Goal: Information Seeking & Learning: Find specific fact

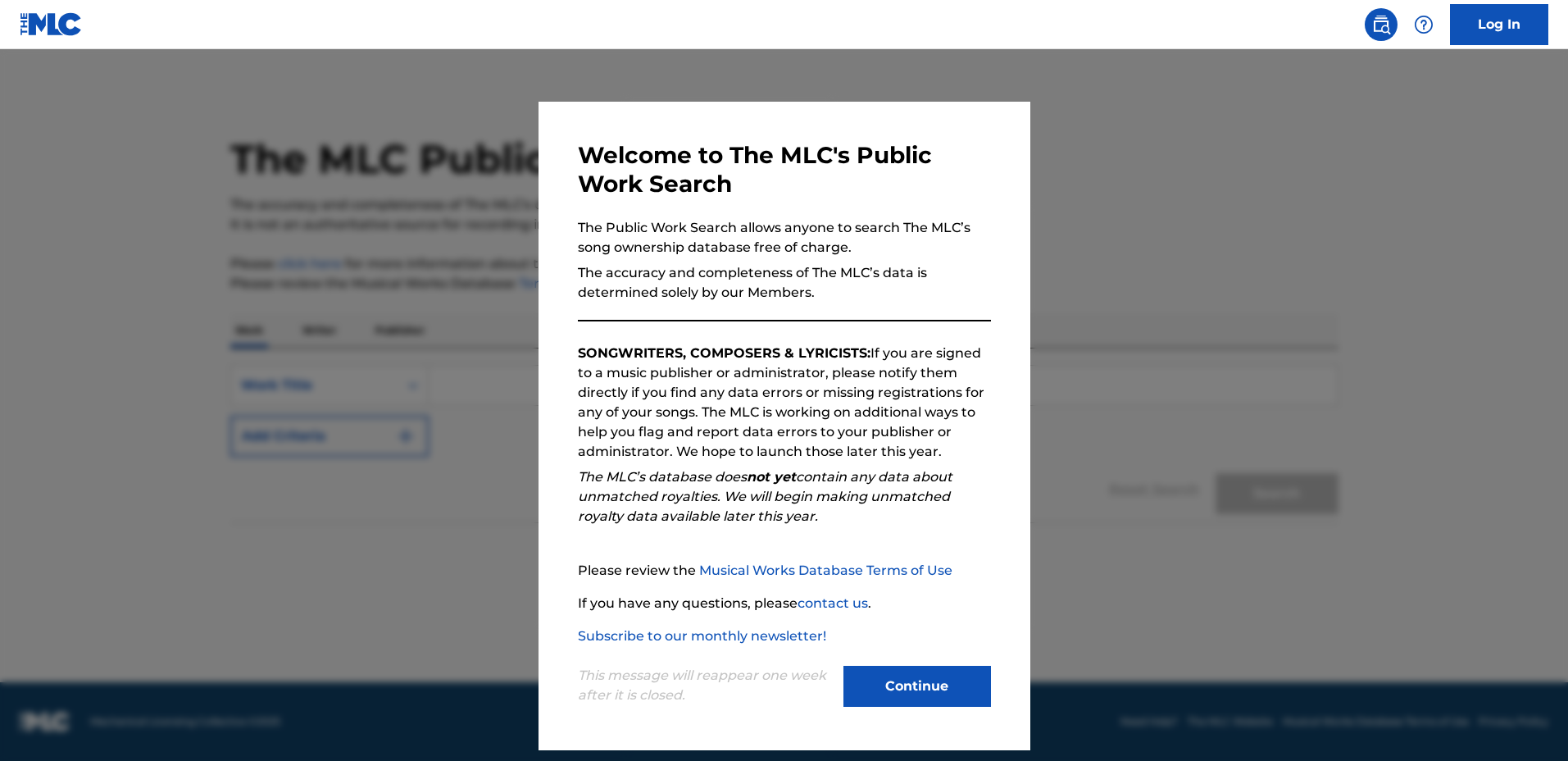
click at [958, 354] on p "SONGWRITERS, COMPOSERS & LYRICISTS: If you are signed to a music publisher or a…" at bounding box center [784, 403] width 414 height 118
click at [1105, 356] on div at bounding box center [784, 429] width 1568 height 761
click at [1099, 357] on div "SearchWithCriteria8e4ca97c-3ba9-4e98-80ae-b047939d93f5 Work Title Add Criteria …" at bounding box center [784, 435] width 1108 height 174
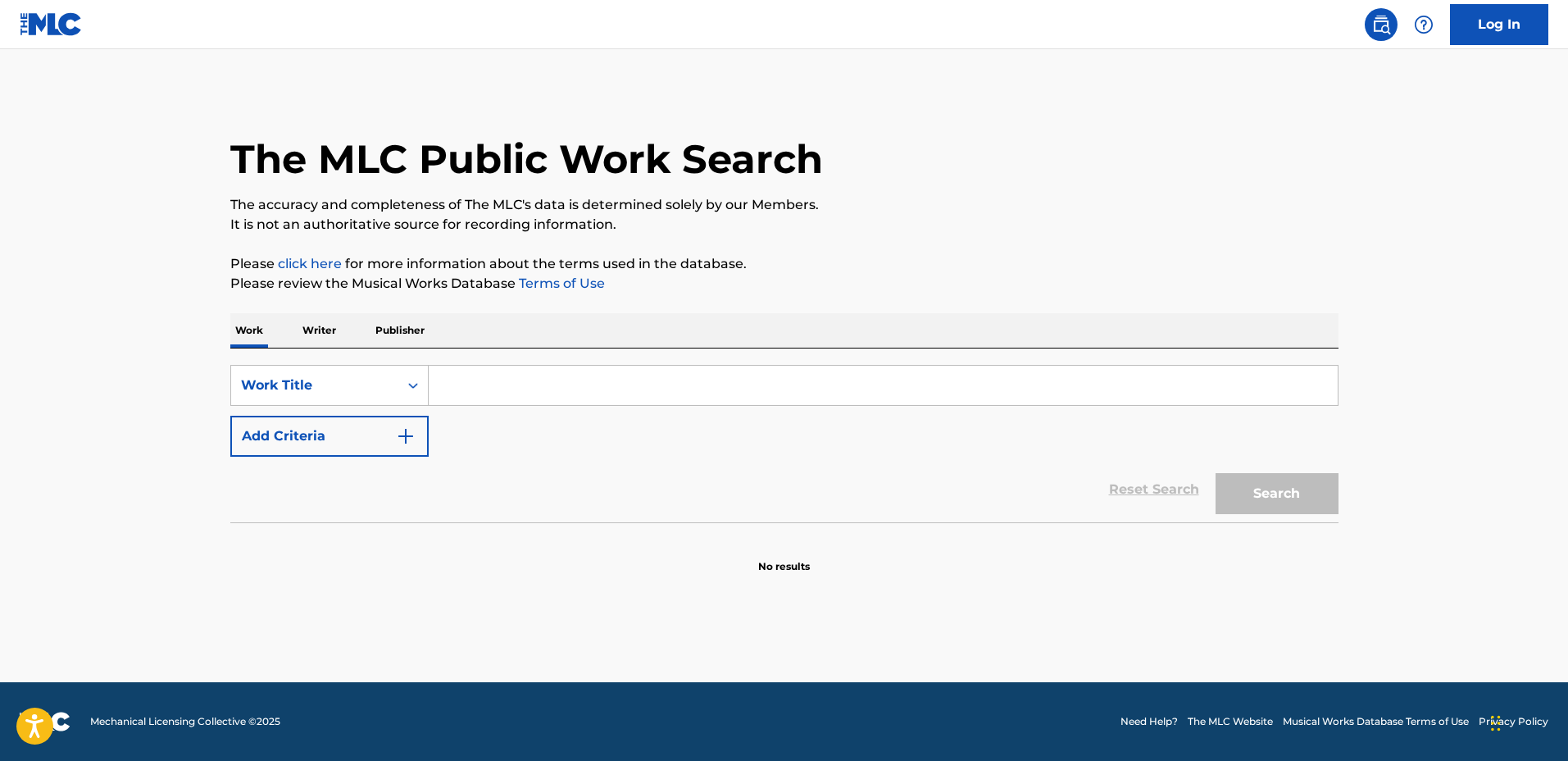
click at [1099, 357] on div "SearchWithCriteria8e4ca97c-3ba9-4e98-80ae-b047939d93f5 Work Title Add Criteria …" at bounding box center [784, 435] width 1108 height 174
click at [1103, 369] on input "Search Form" at bounding box center [883, 386] width 909 height 39
type input "ambition for cash"
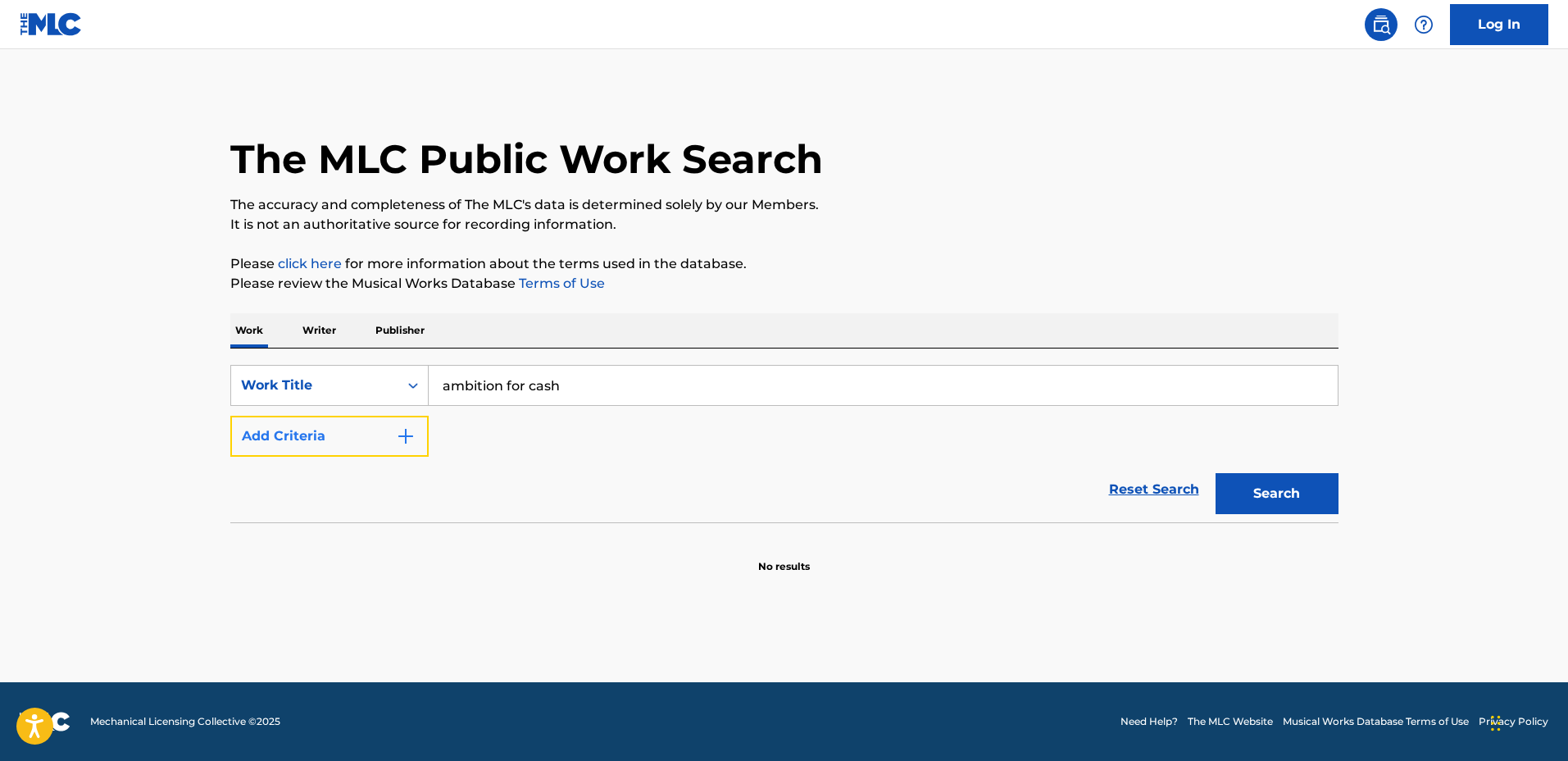
click at [372, 449] on button "Add Criteria" at bounding box center [329, 436] width 198 height 41
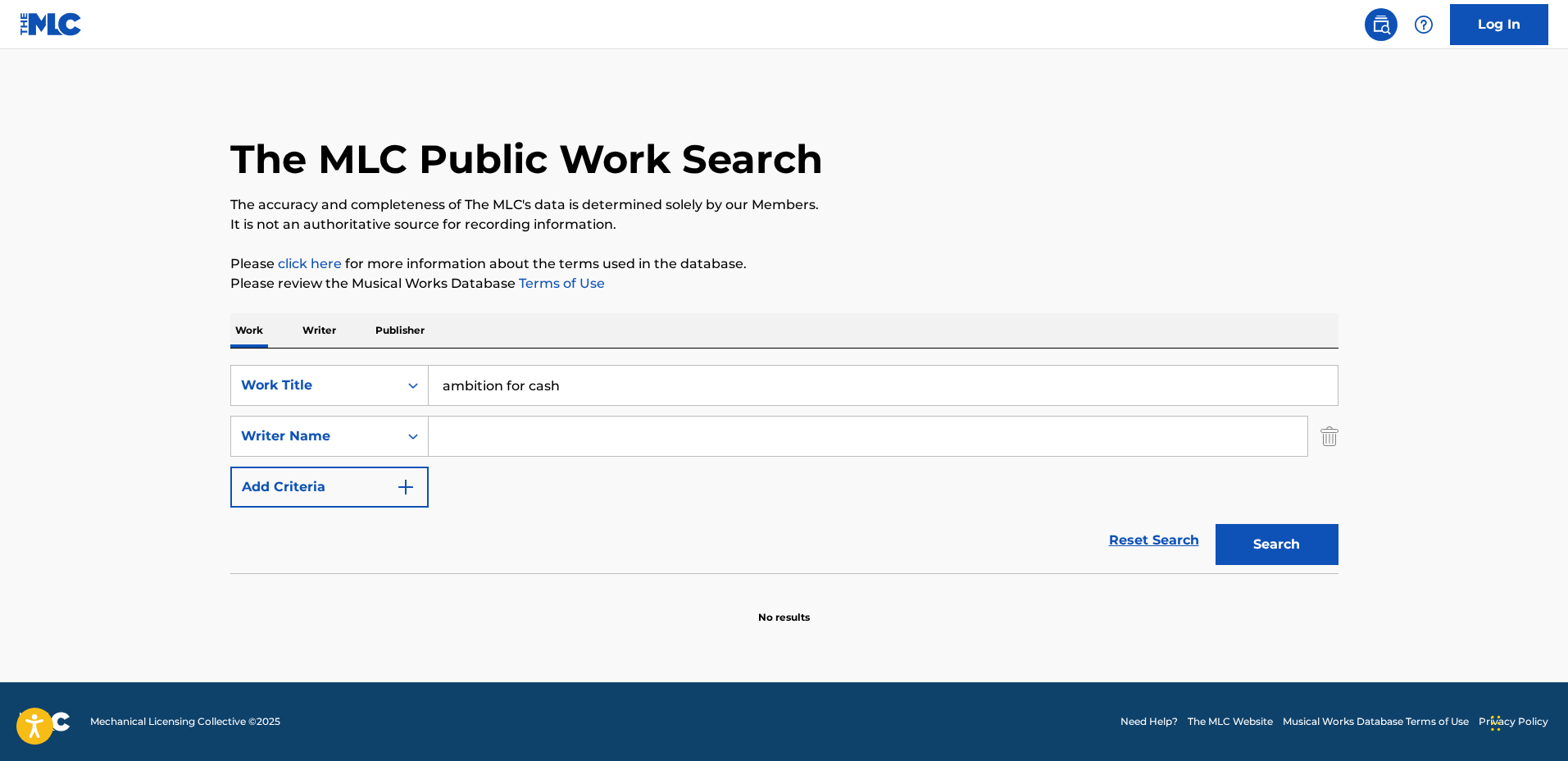
click at [485, 438] on input "Search Form" at bounding box center [867, 436] width 879 height 39
click at [1216, 524] on button "Search" at bounding box center [1278, 545] width 123 height 41
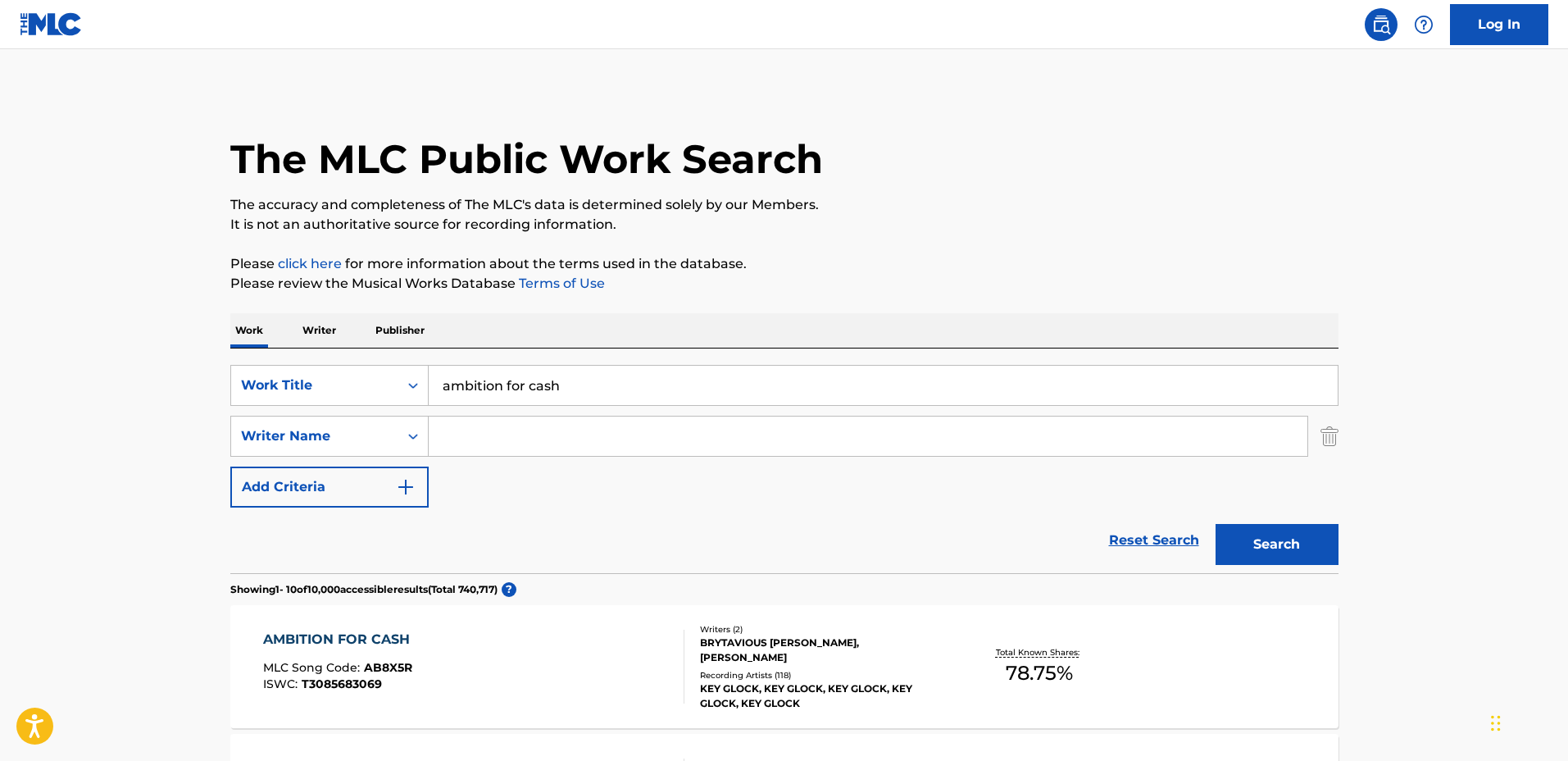
click at [853, 487] on div "SearchWithCriteria8e4ca97c-3ba9-4e98-80ae-b047939d93f5 Work Title ambition for …" at bounding box center [784, 436] width 1108 height 142
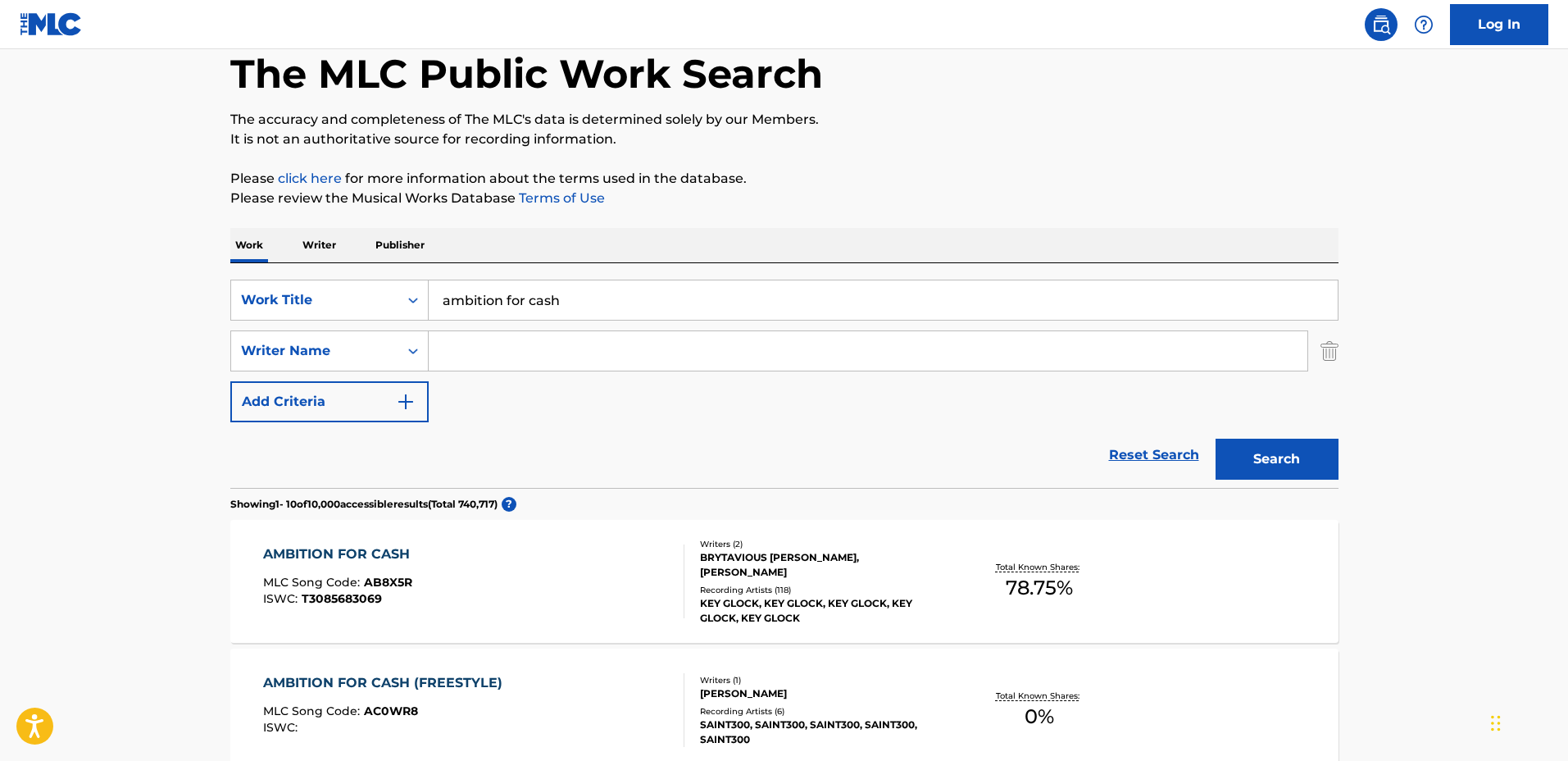
scroll to position [103, 0]
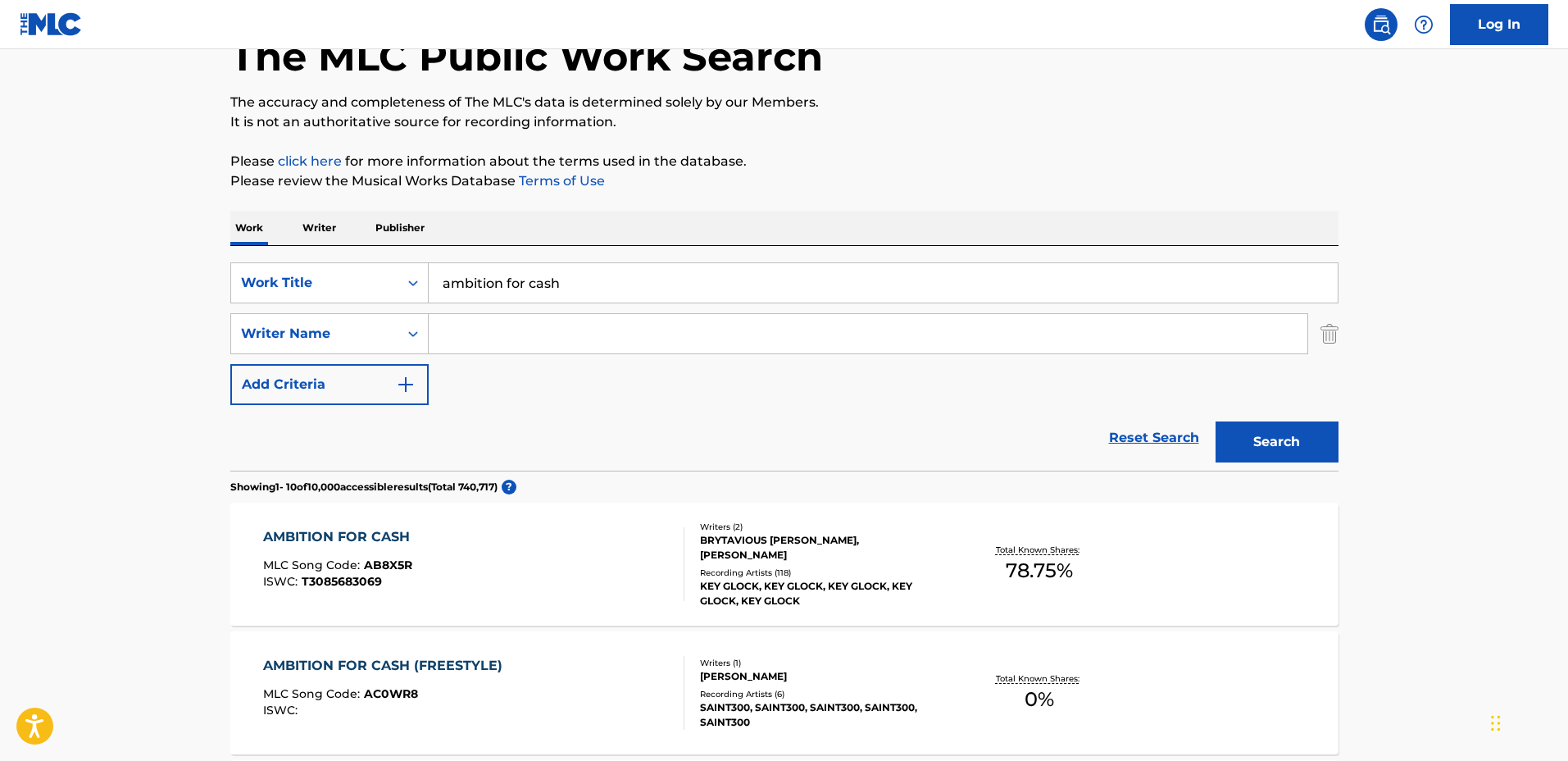
click at [940, 590] on div "KEY GLOCK, KEY GLOCK, KEY GLOCK, KEY GLOCK, KEY GLOCK" at bounding box center [823, 594] width 247 height 30
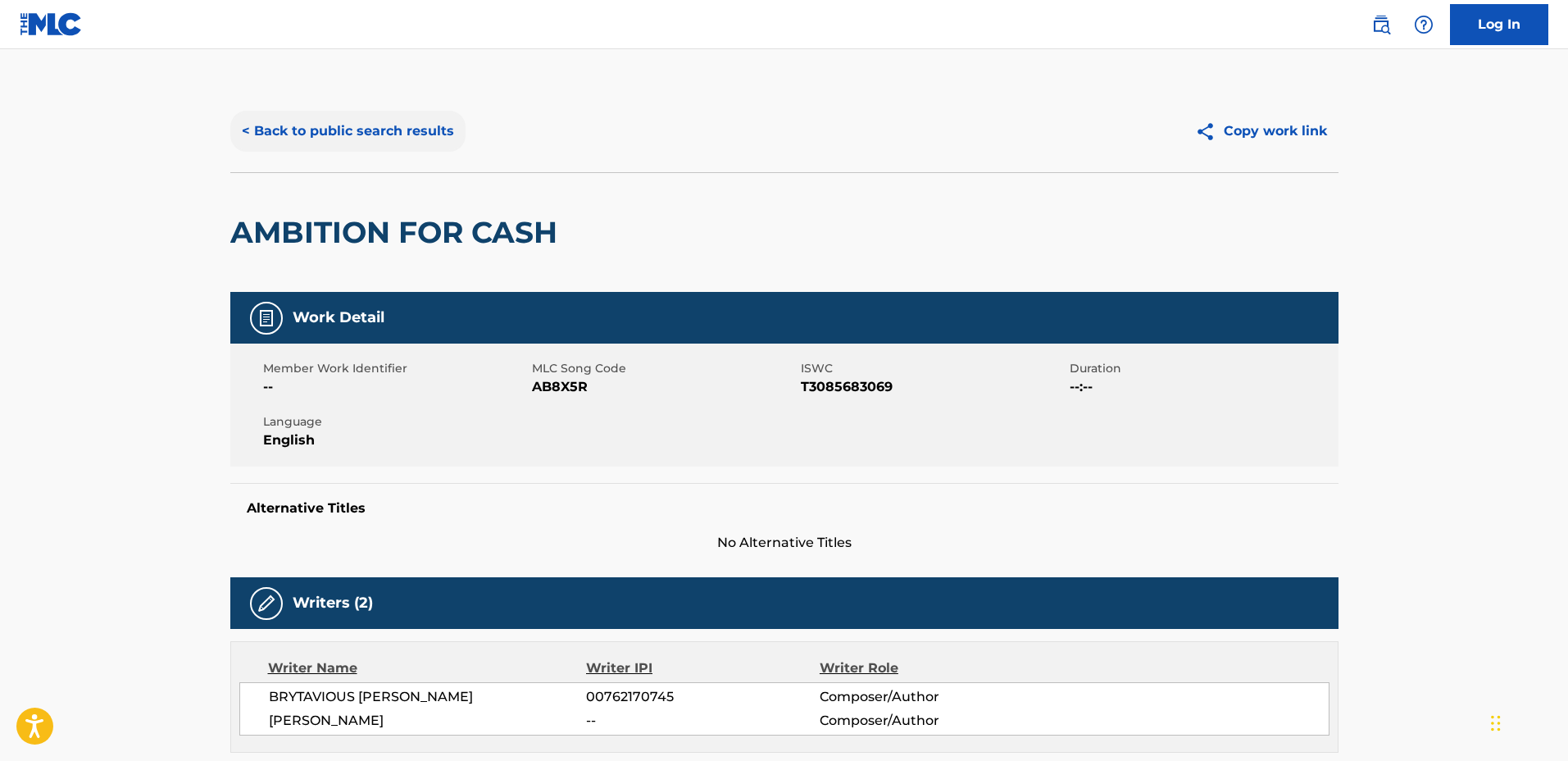
click at [377, 137] on button "< Back to public search results" at bounding box center [348, 132] width 235 height 41
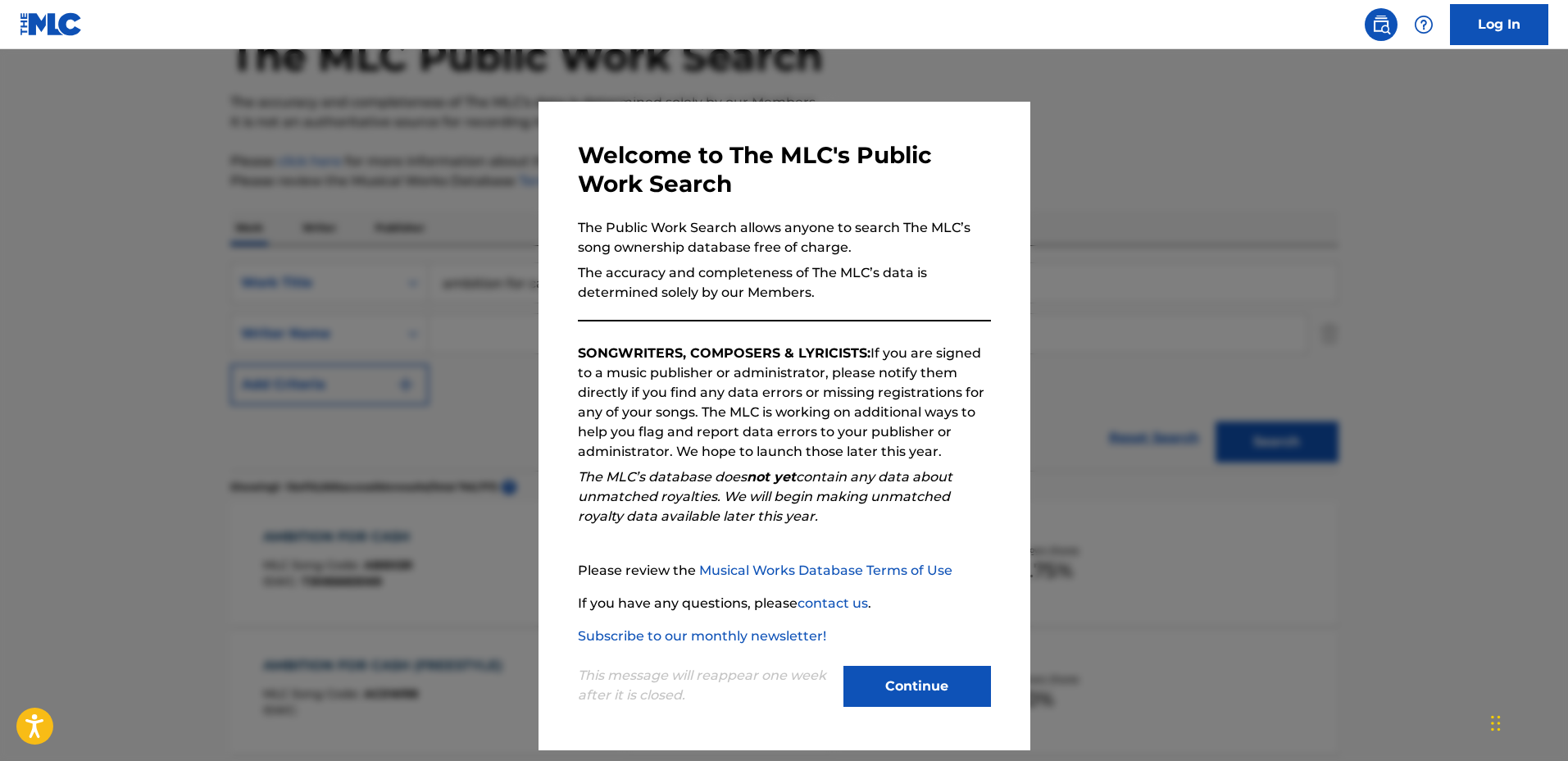
click at [434, 222] on div at bounding box center [784, 429] width 1568 height 761
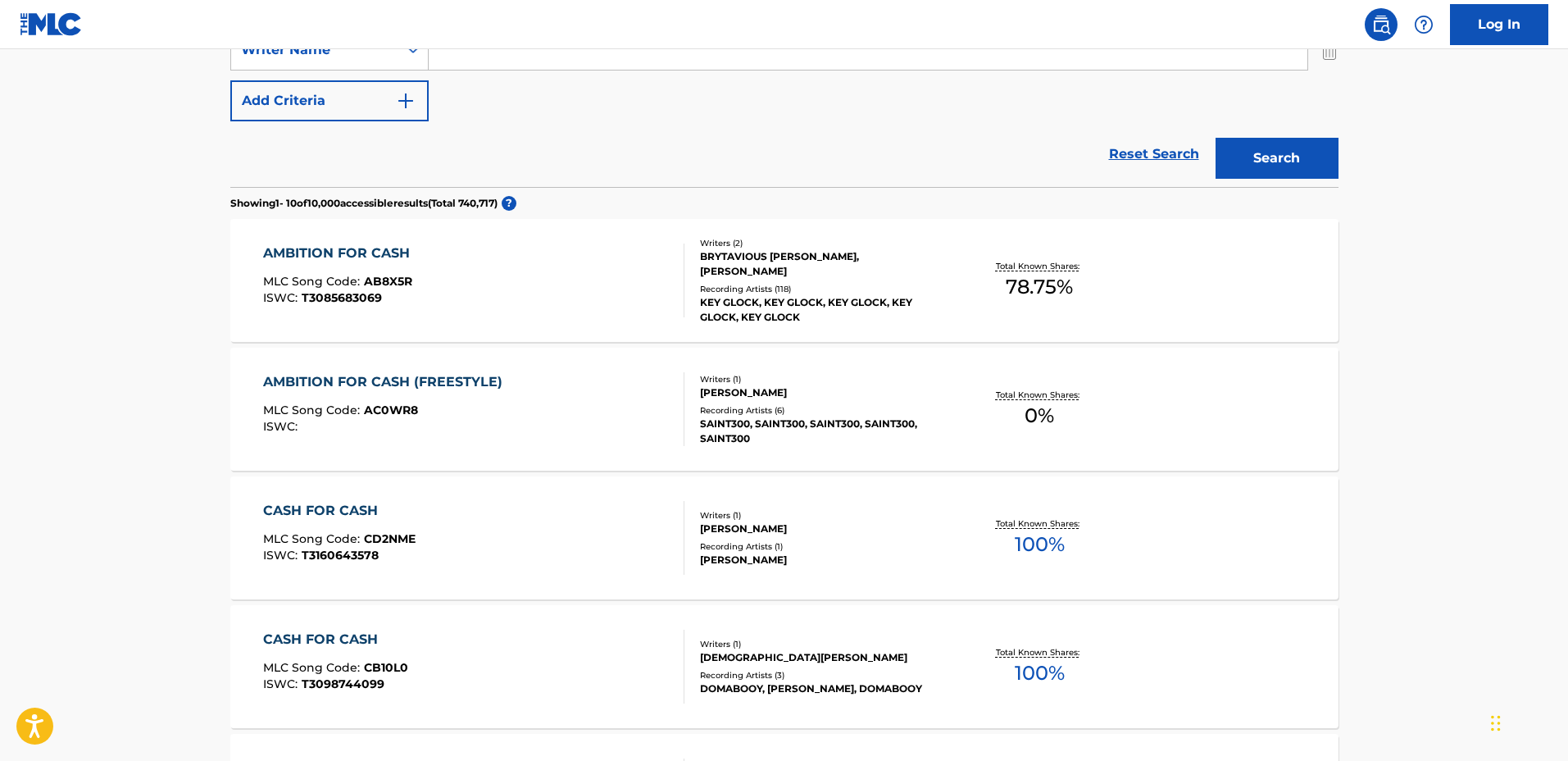
scroll to position [513, 0]
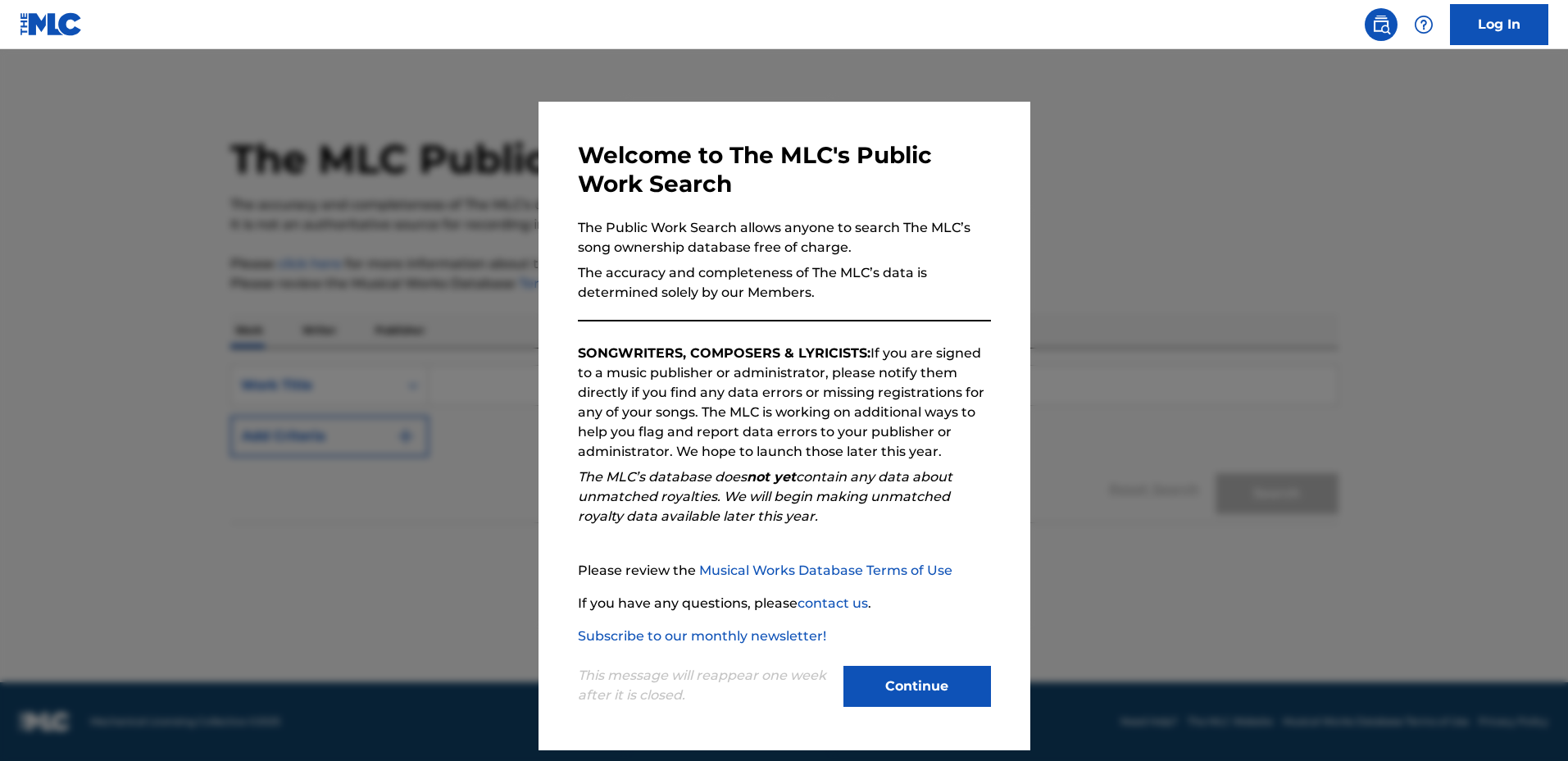
click at [1124, 290] on div at bounding box center [784, 429] width 1568 height 761
click at [1135, 327] on div "Work Writer Publisher" at bounding box center [784, 331] width 1108 height 35
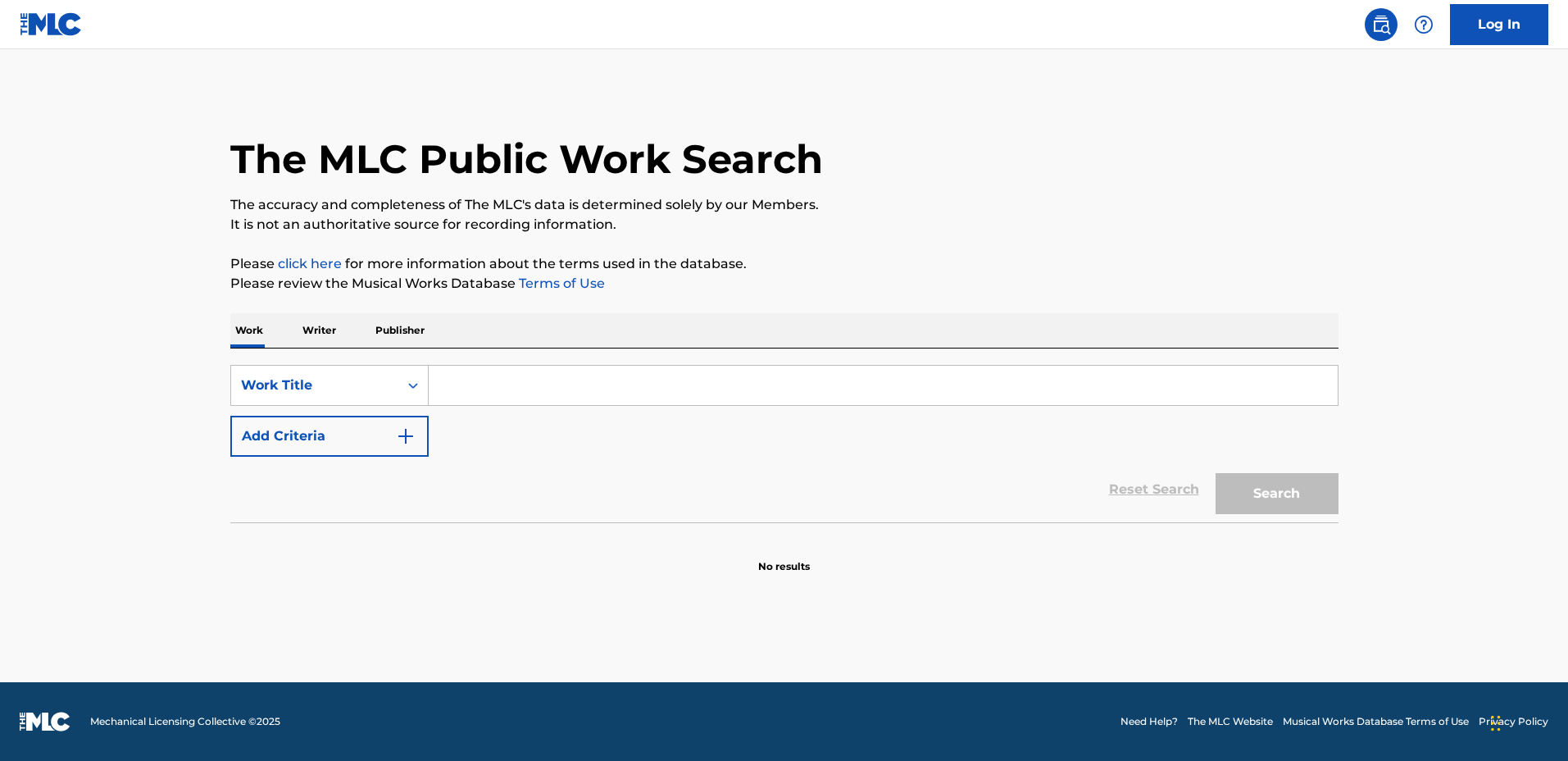
click at [1009, 399] on input "Search Form" at bounding box center [883, 386] width 909 height 39
type input "sundown"
click at [325, 457] on div "Reset Search Search" at bounding box center [784, 490] width 1108 height 66
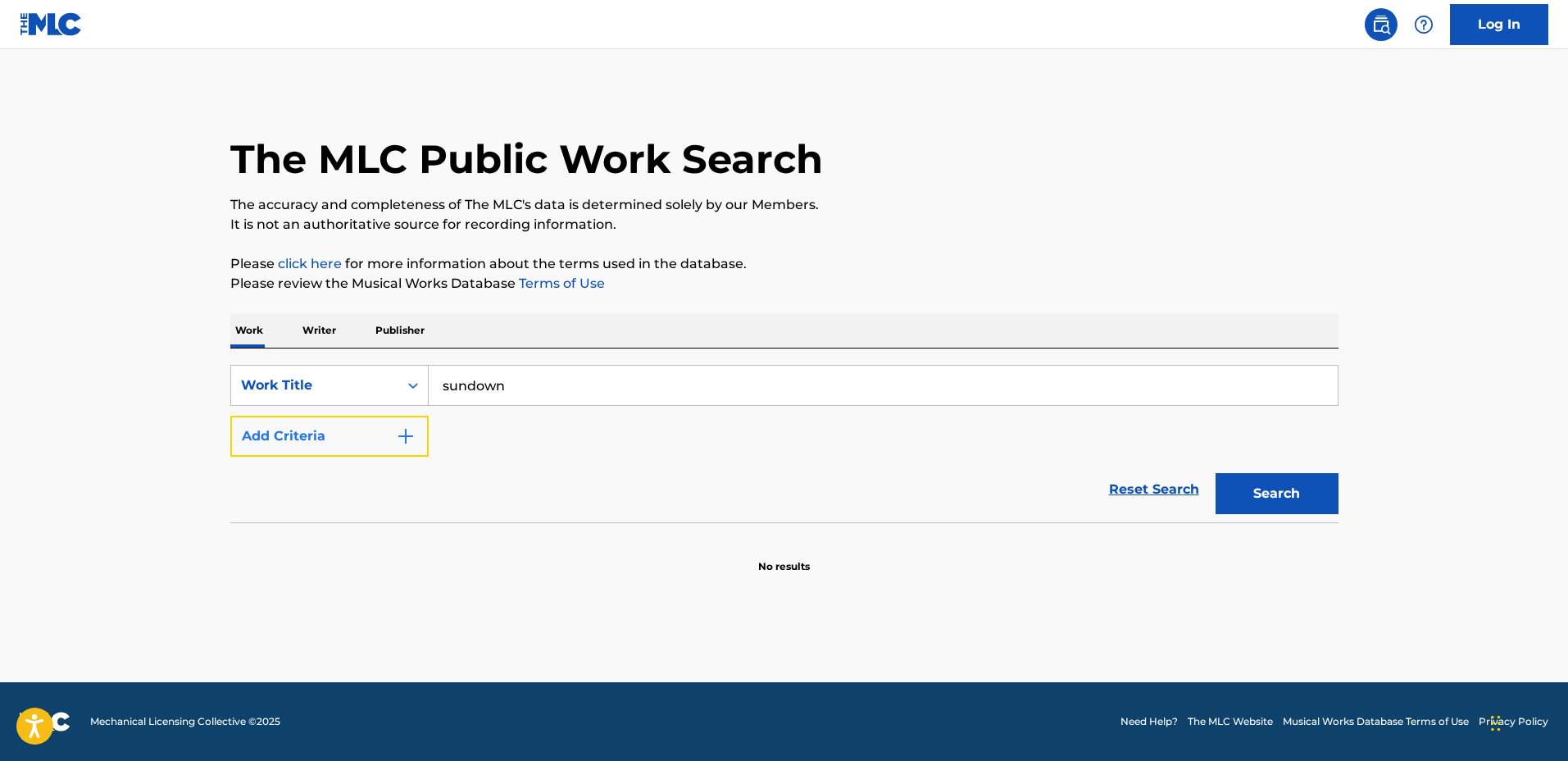
click at [363, 443] on button "Add Criteria" at bounding box center [329, 436] width 198 height 41
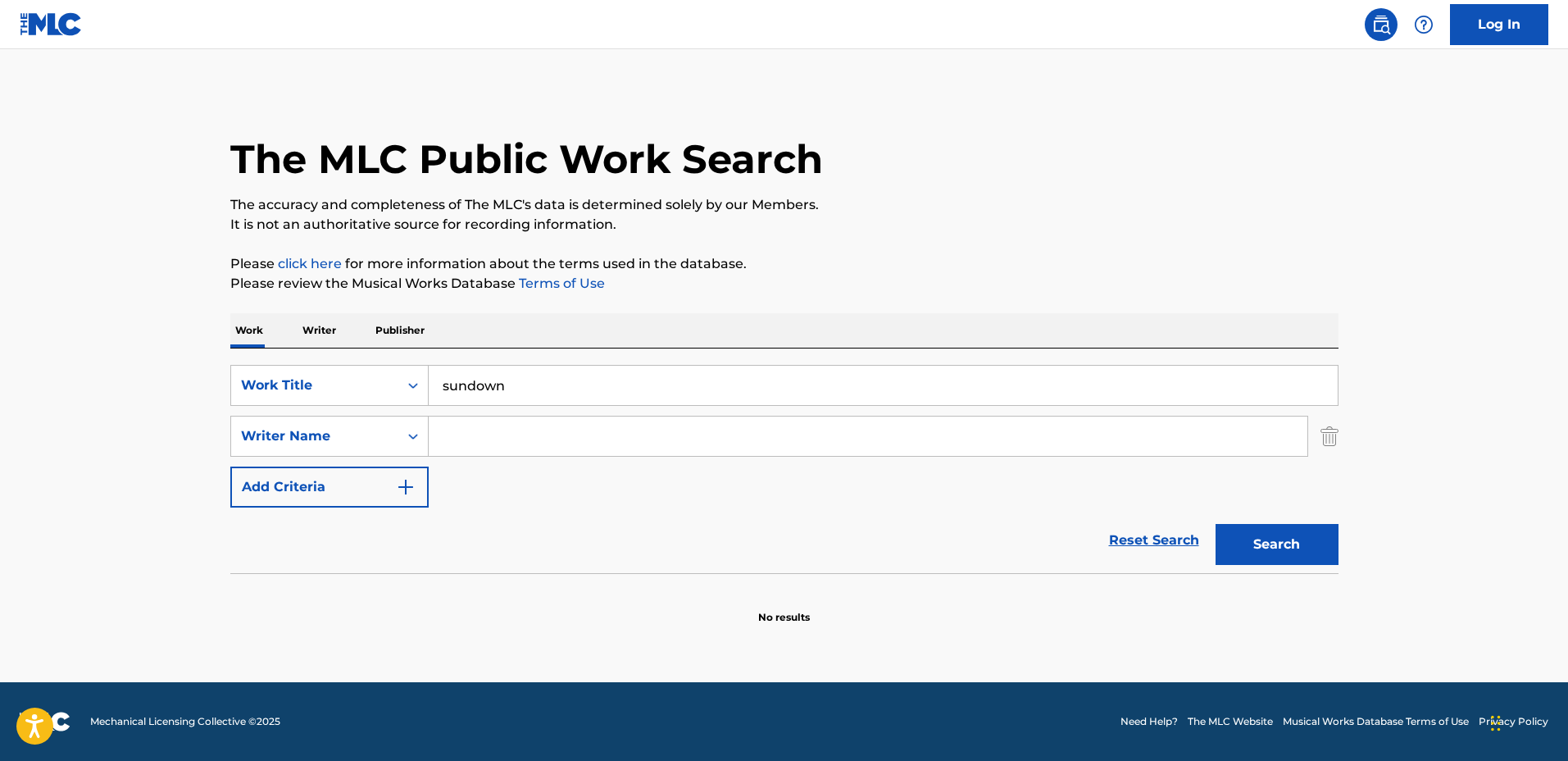
click at [462, 442] on input "Search Form" at bounding box center [867, 436] width 879 height 39
type input "[PERSON_NAME]"
click at [1216, 524] on button "Search" at bounding box center [1278, 545] width 123 height 41
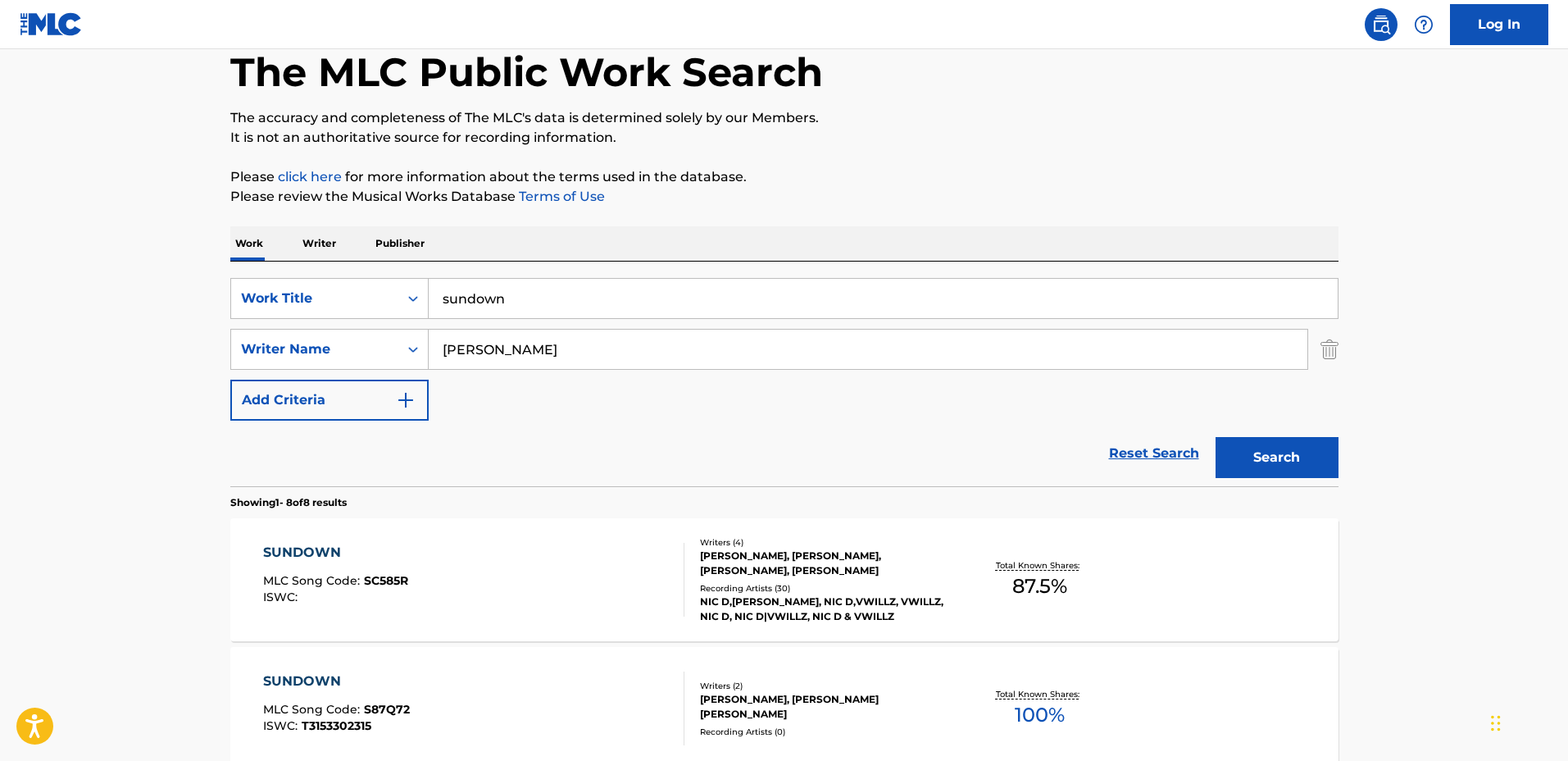
scroll to position [103, 0]
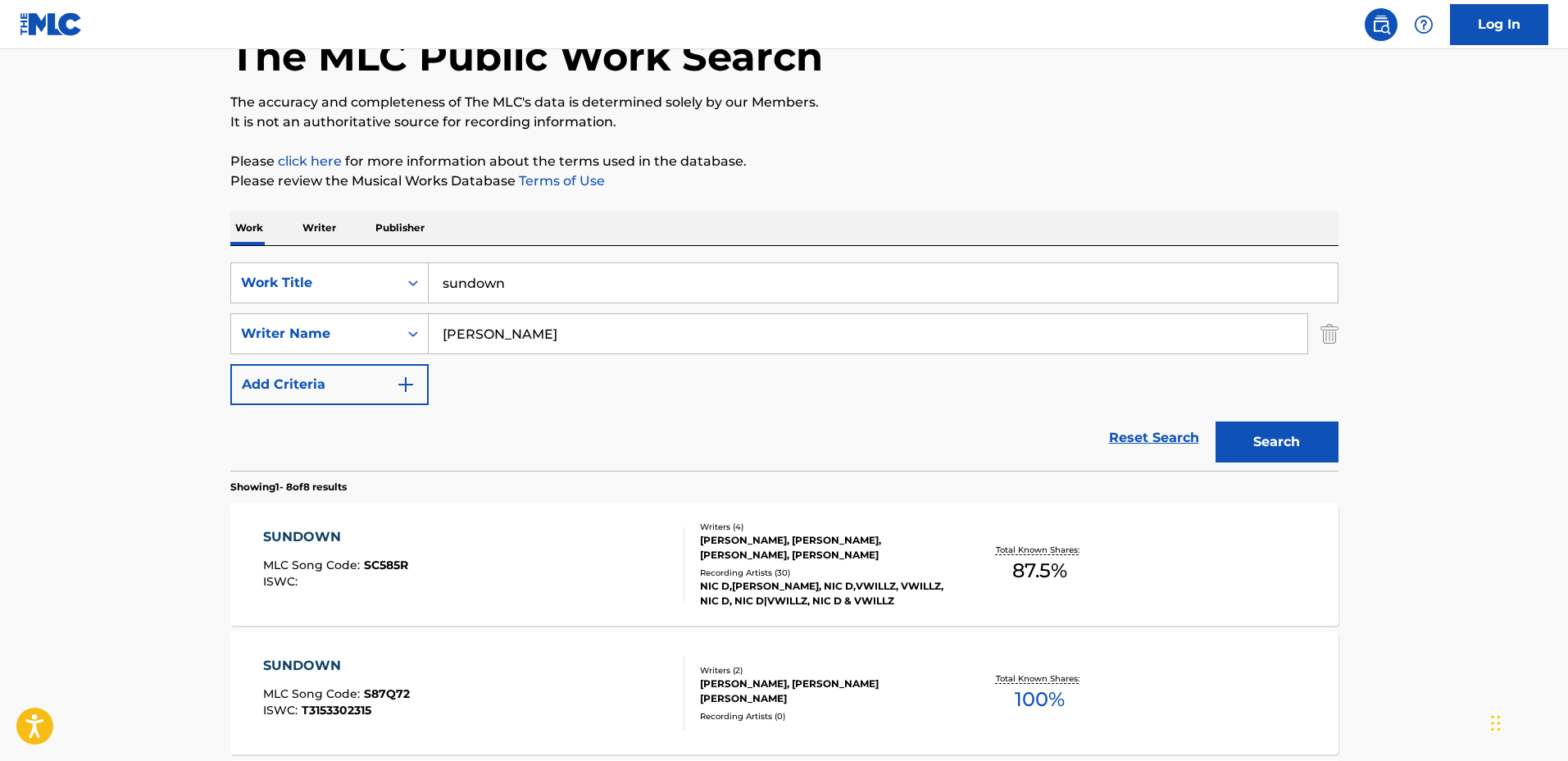
click at [884, 514] on div "SUNDOWN MLC Song Code : SC585R ISWC : Writers ( 4 ) [PERSON_NAME], [PERSON_NAME…" at bounding box center [784, 564] width 1108 height 123
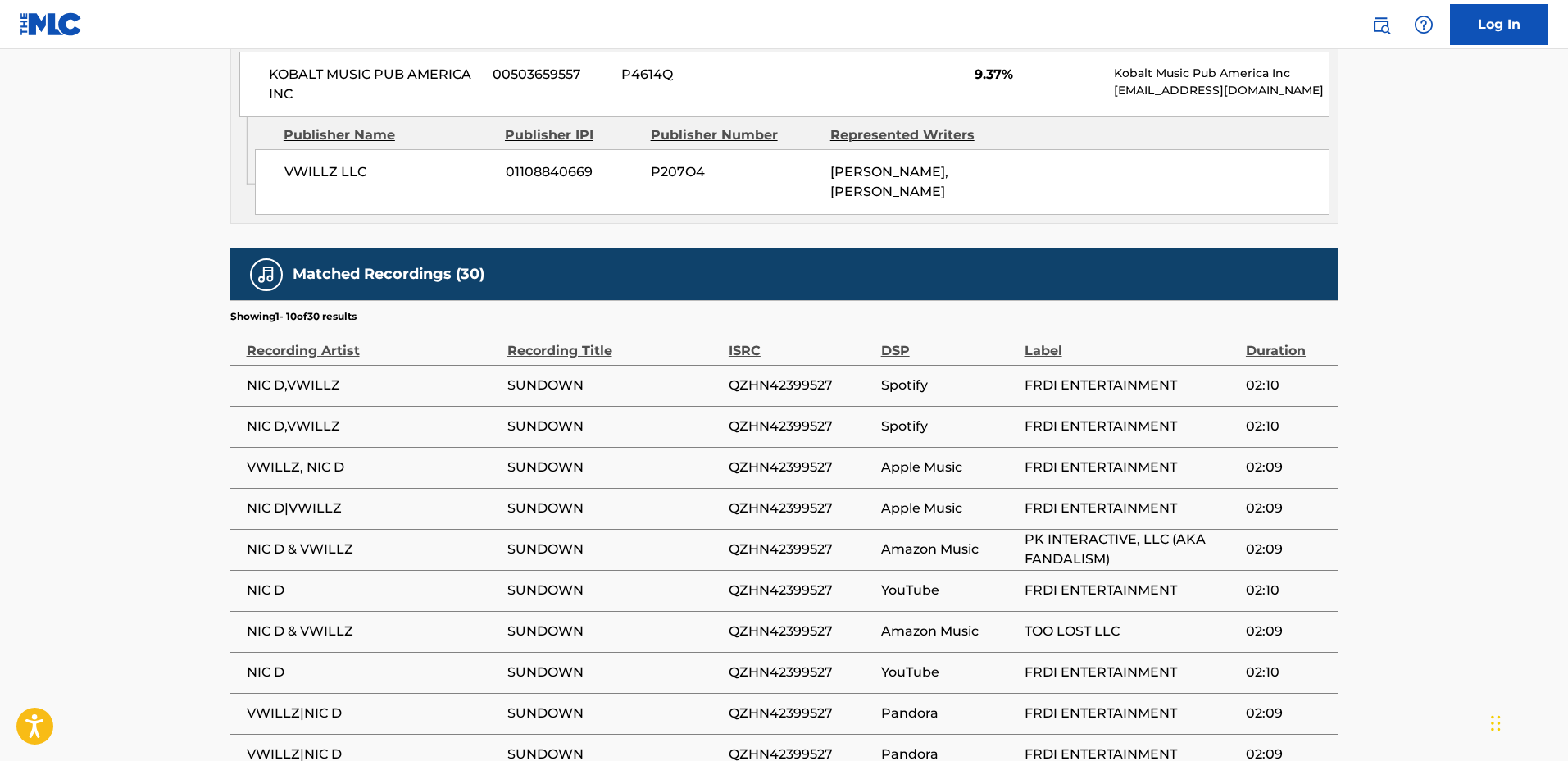
scroll to position [1640, 0]
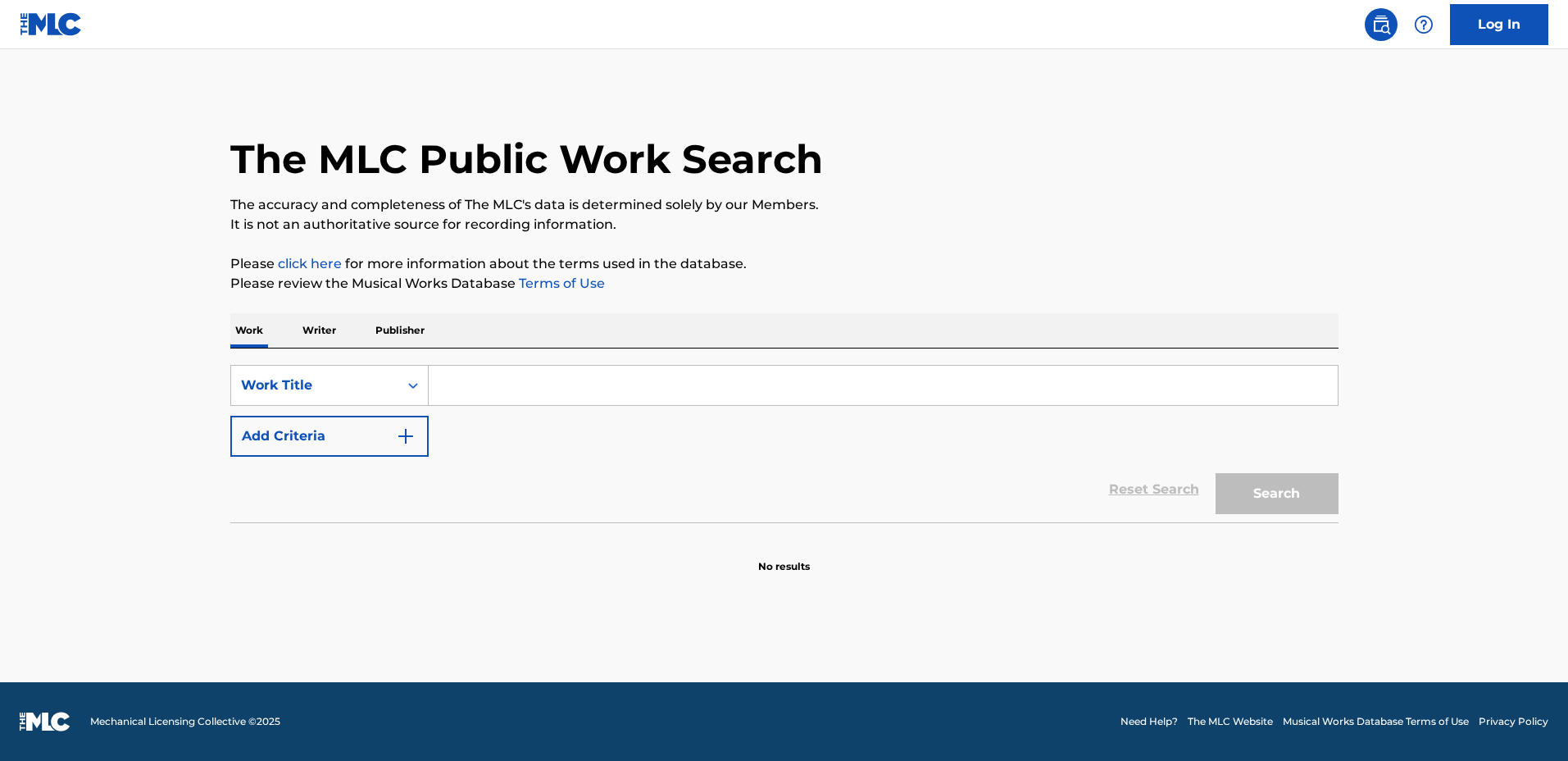
click at [1079, 377] on input "Search Form" at bounding box center [883, 386] width 909 height 39
type input "dreamer"
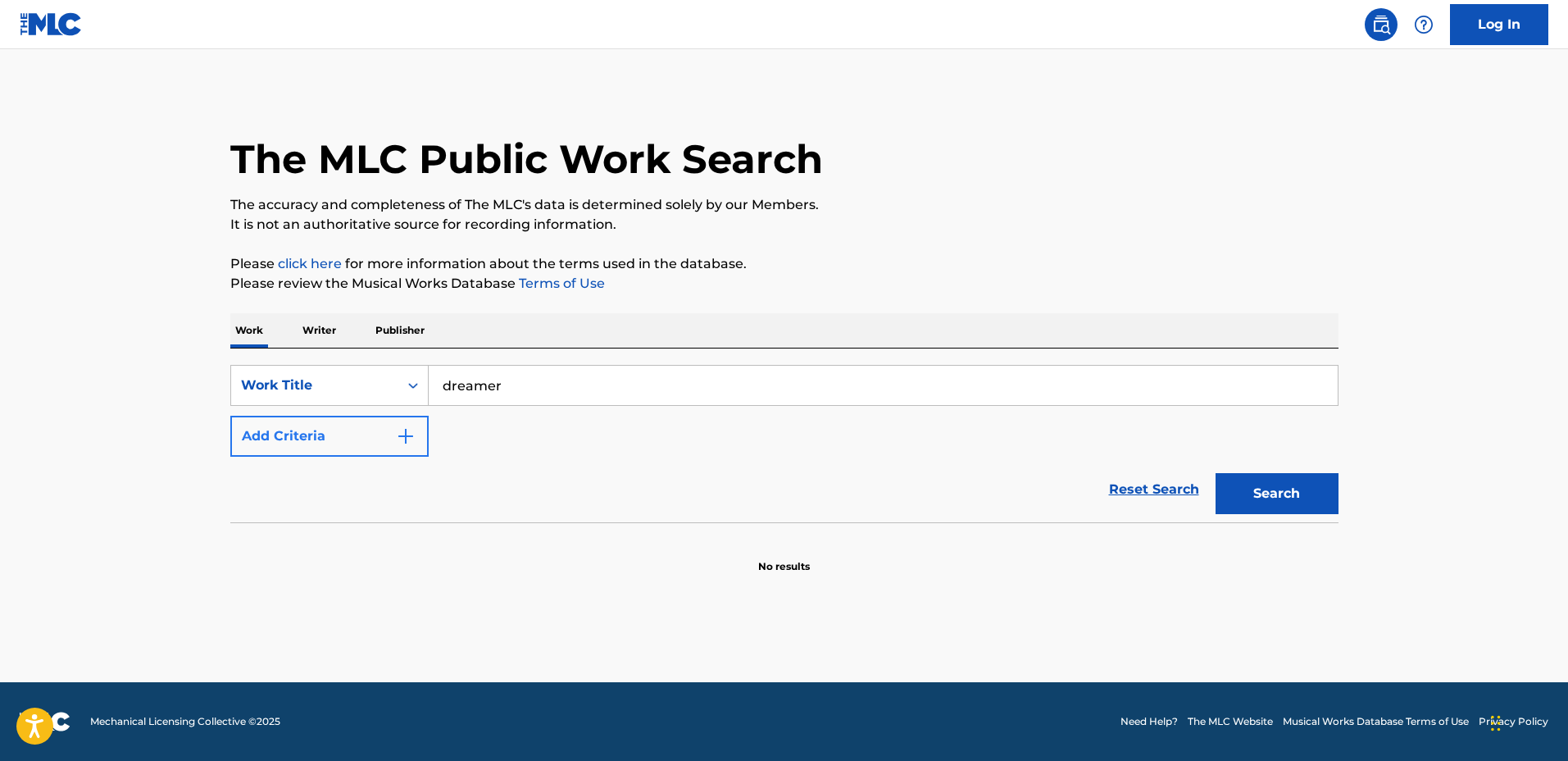
drag, startPoint x: 329, startPoint y: 472, endPoint x: 332, endPoint y: 446, distance: 26.2
click at [330, 465] on div "Reset Search Search" at bounding box center [784, 490] width 1108 height 66
click at [334, 445] on button "Add Criteria" at bounding box center [329, 436] width 198 height 41
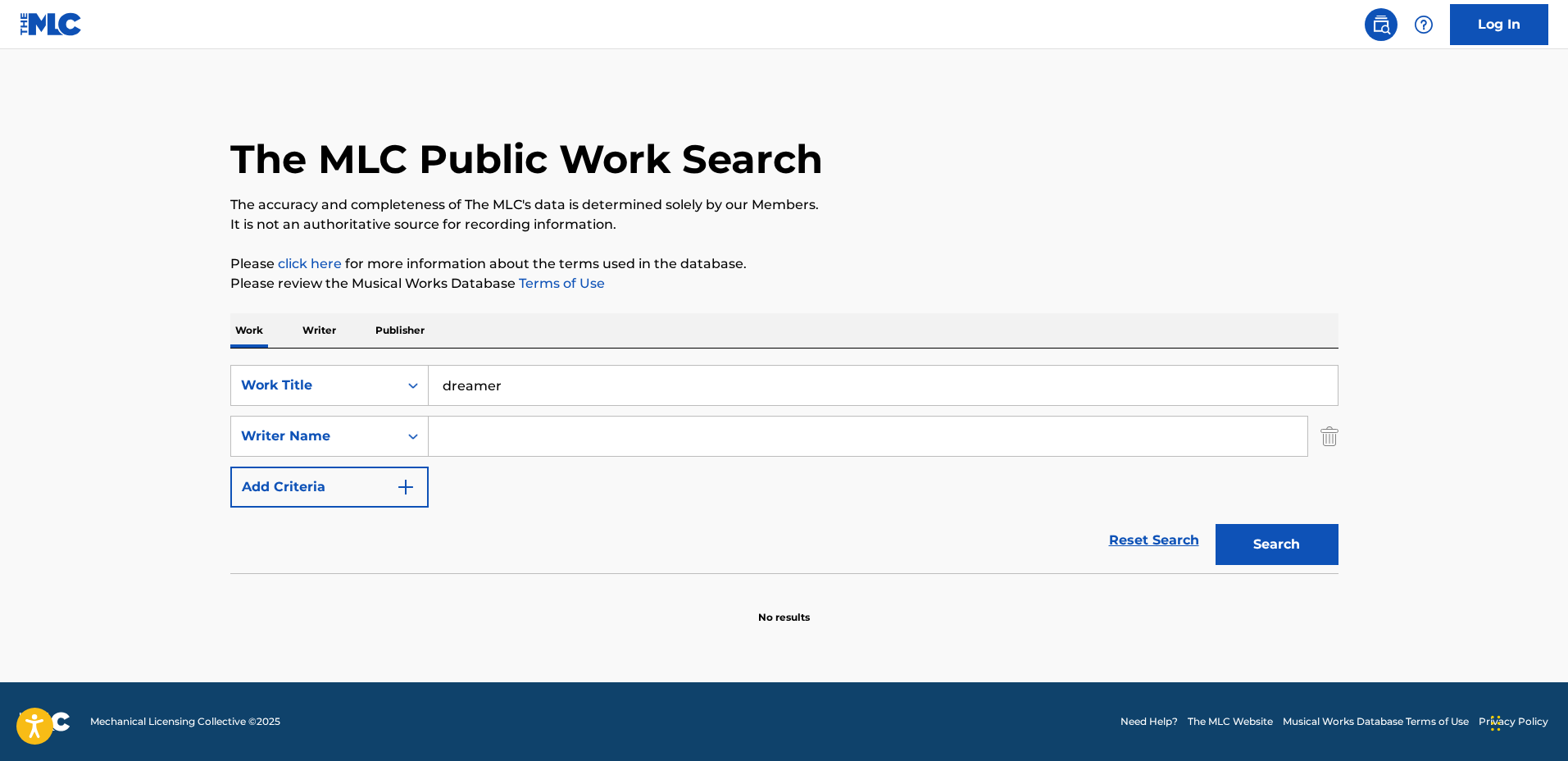
click at [496, 451] on input "Search Form" at bounding box center [867, 436] width 879 height 39
type input ","
type input "[PERSON_NAME]"
click at [1216, 524] on button "Search" at bounding box center [1278, 545] width 123 height 41
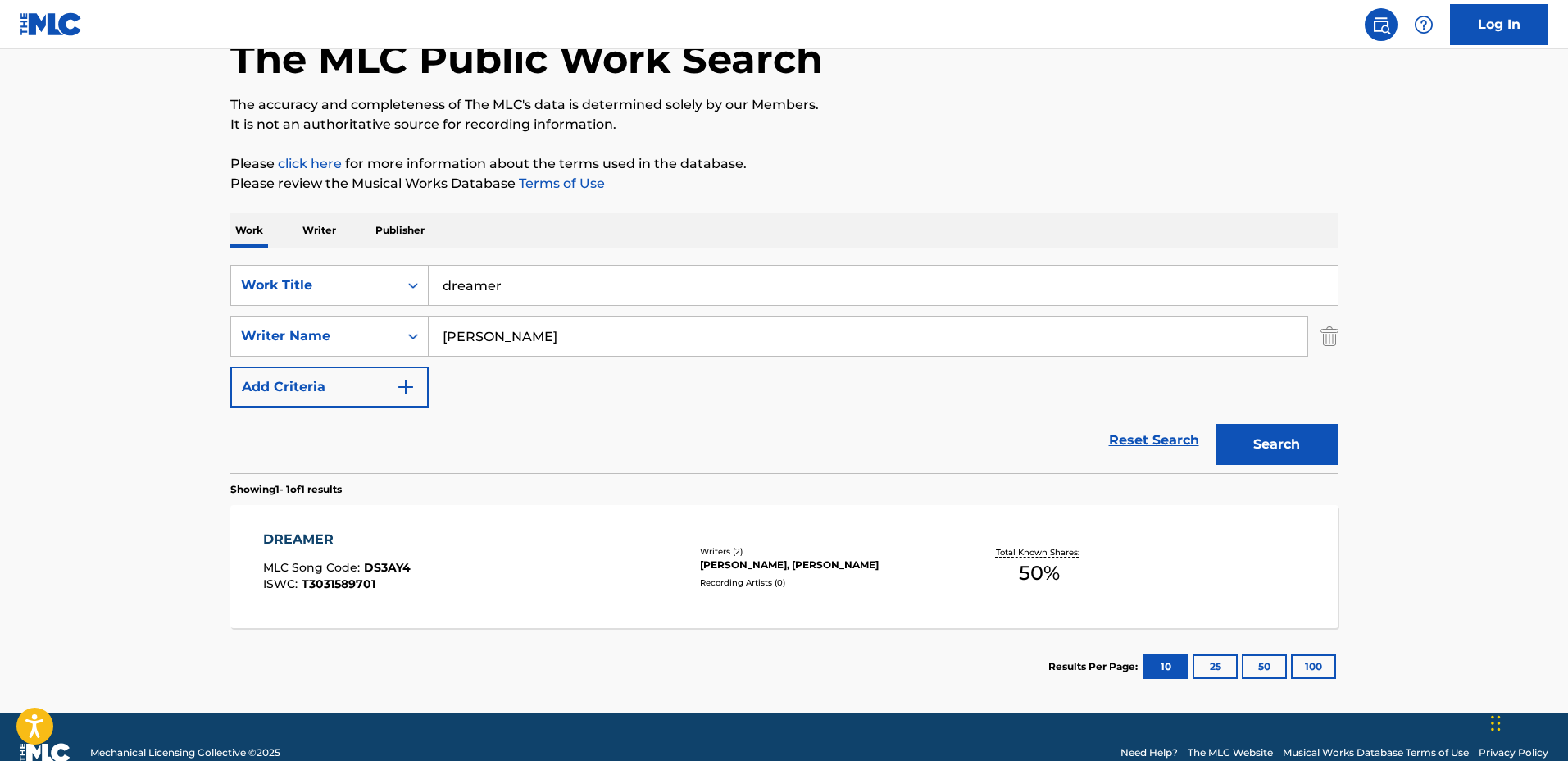
scroll to position [132, 0]
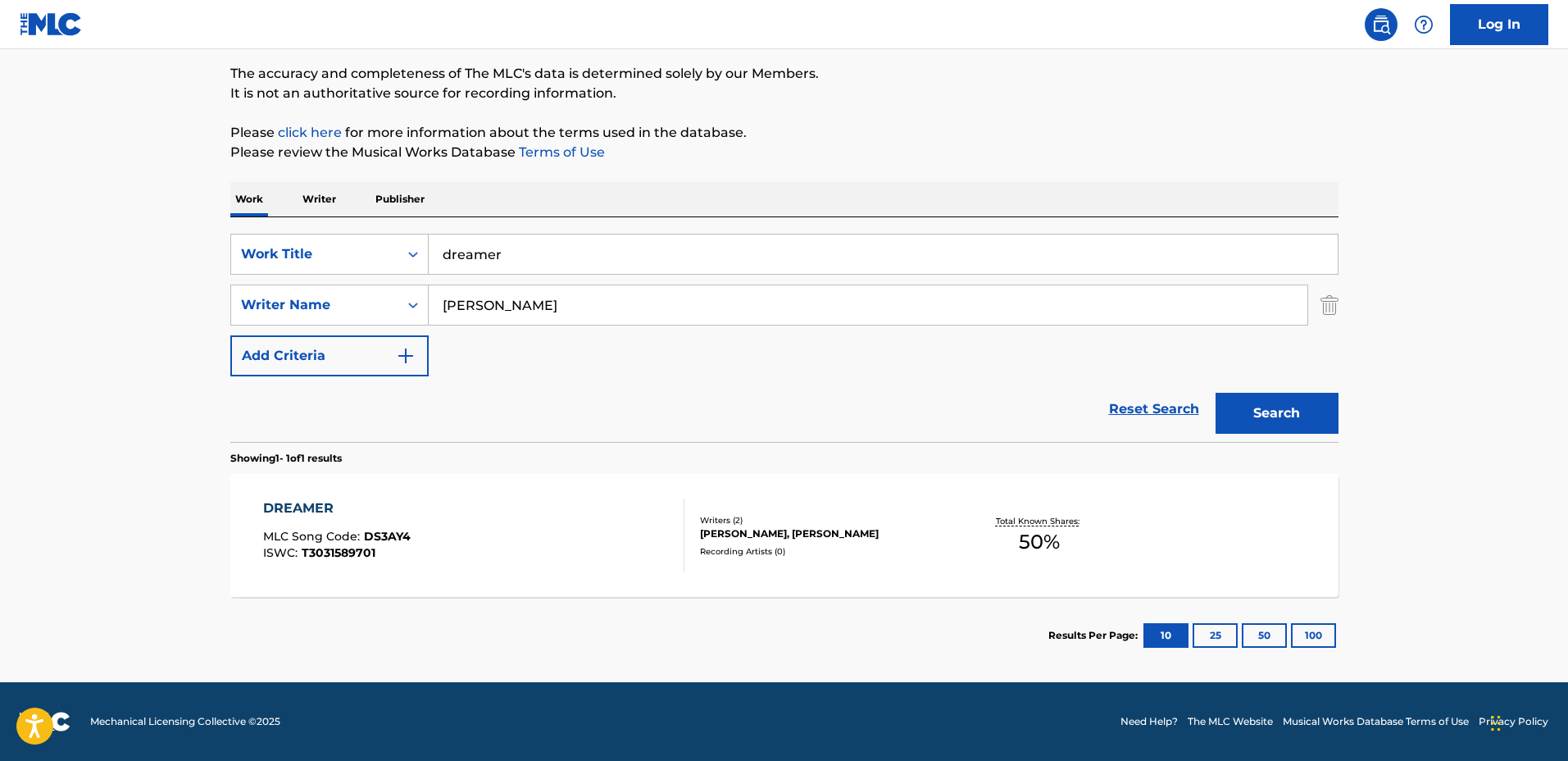
click at [917, 595] on div "DREAMER MLC Song Code : DS3AY4 ISWC : T3031589701 Writers ( 2 ) [PERSON_NAME], …" at bounding box center [784, 536] width 1108 height 123
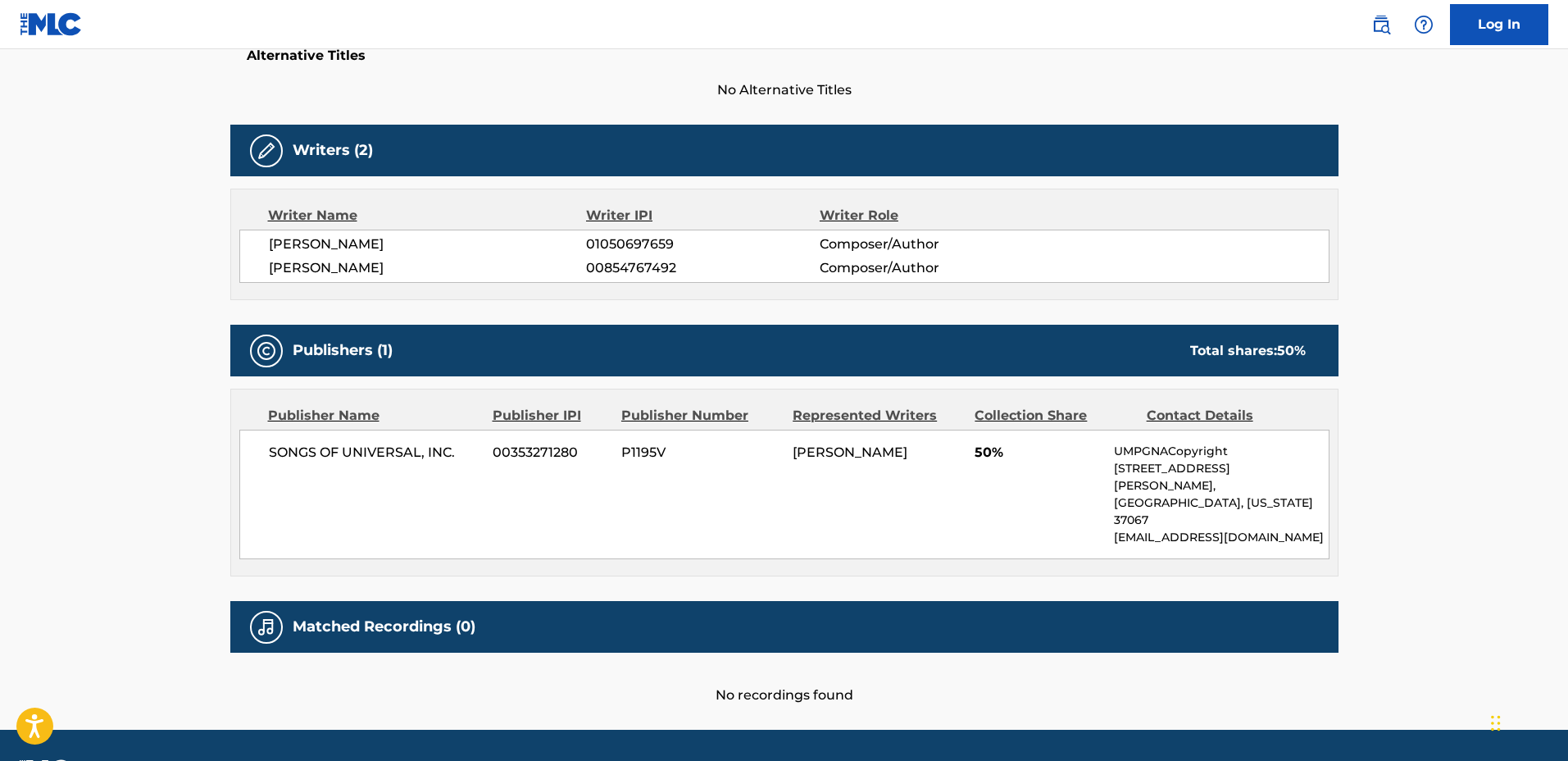
scroll to position [466, 0]
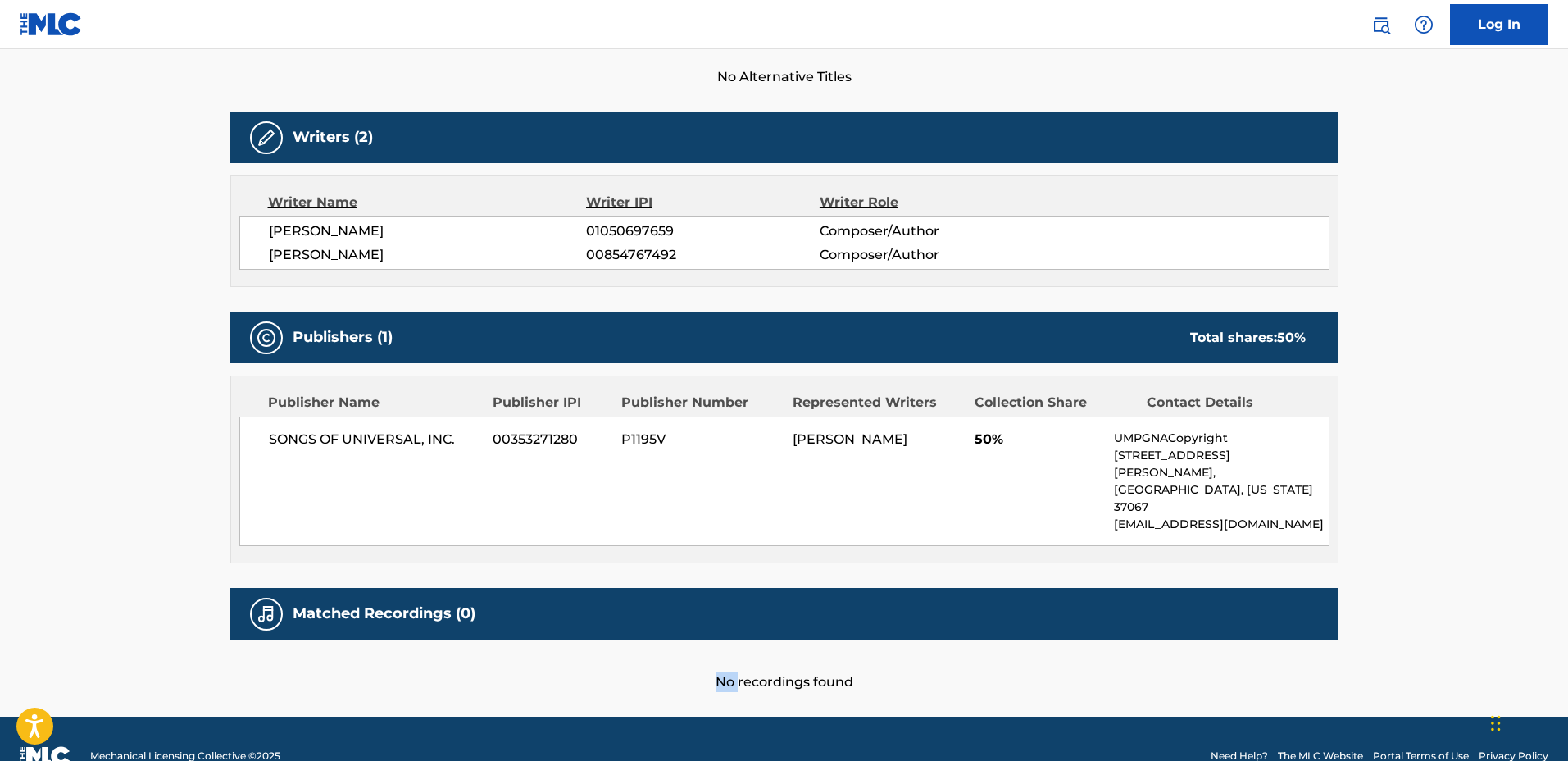
drag, startPoint x: 502, startPoint y: 593, endPoint x: 737, endPoint y: 629, distance: 237.7
click at [737, 629] on div "Matched Recordings (0) No recordings found" at bounding box center [784, 640] width 1108 height 104
click at [650, 515] on div "Publisher Name Publisher IPI Publisher Number Represented Writers Collection Sh…" at bounding box center [784, 470] width 1107 height 186
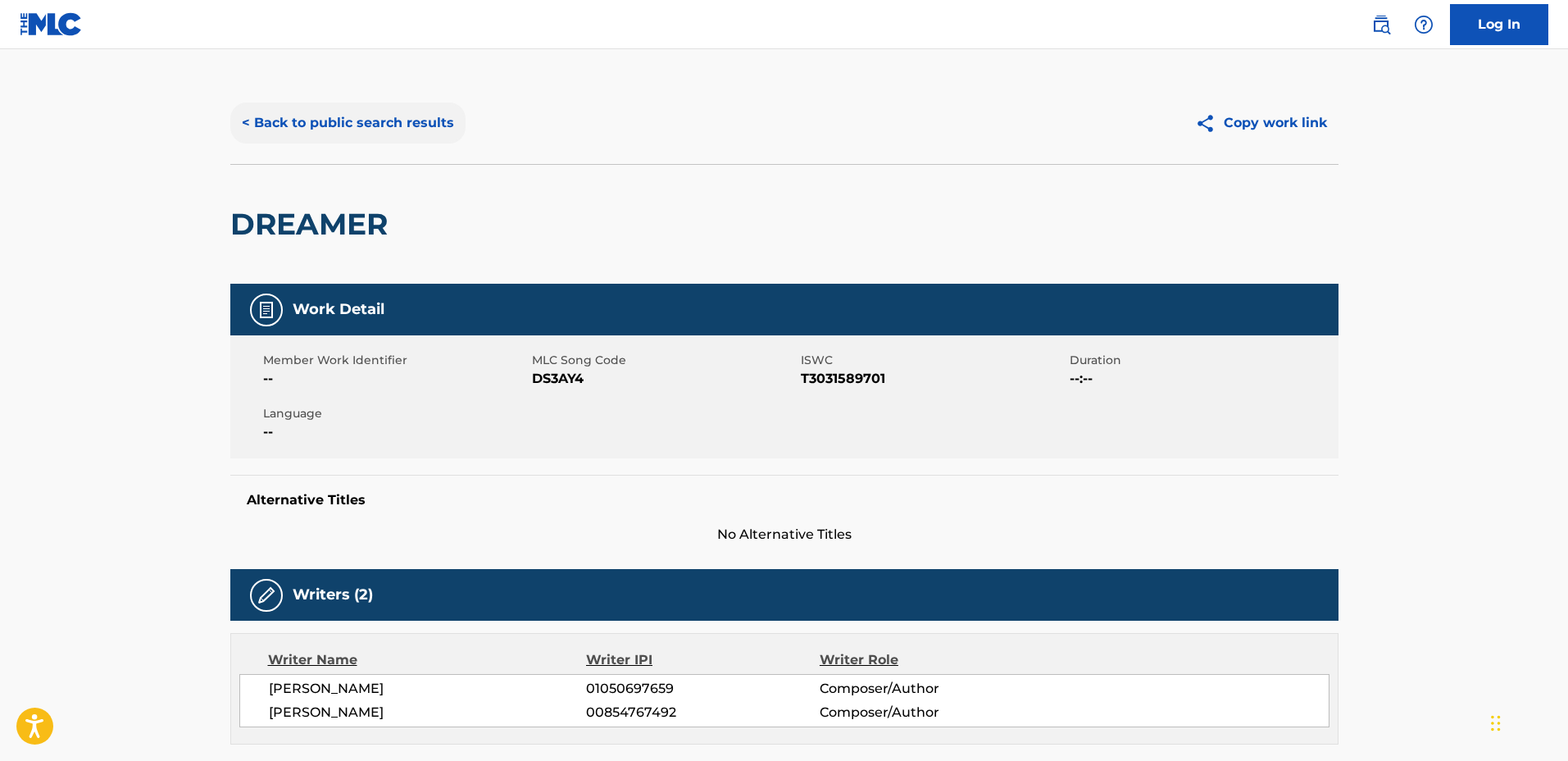
scroll to position [0, 0]
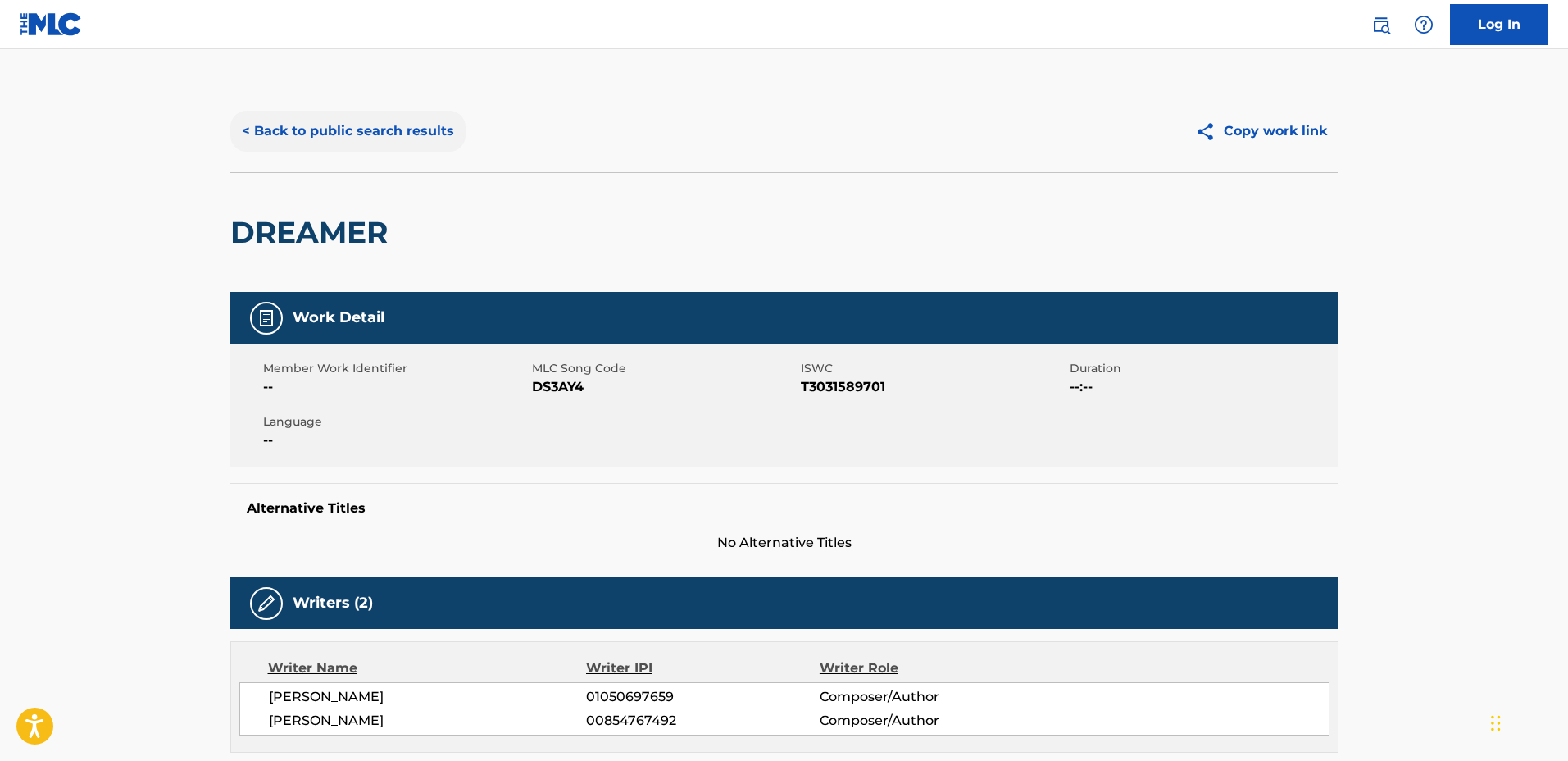
click at [387, 117] on button "< Back to public search results" at bounding box center [348, 132] width 235 height 41
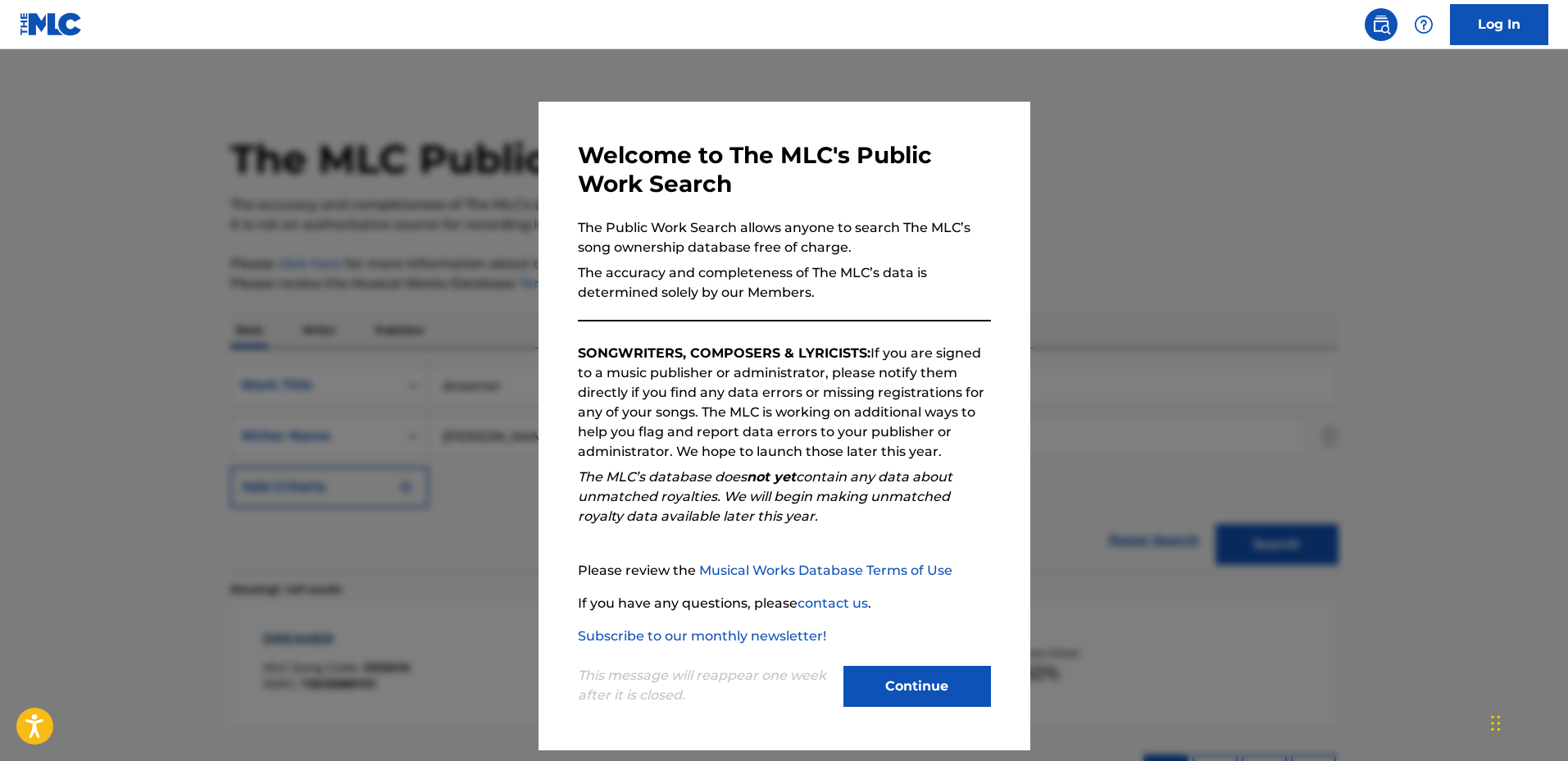
scroll to position [38, 0]
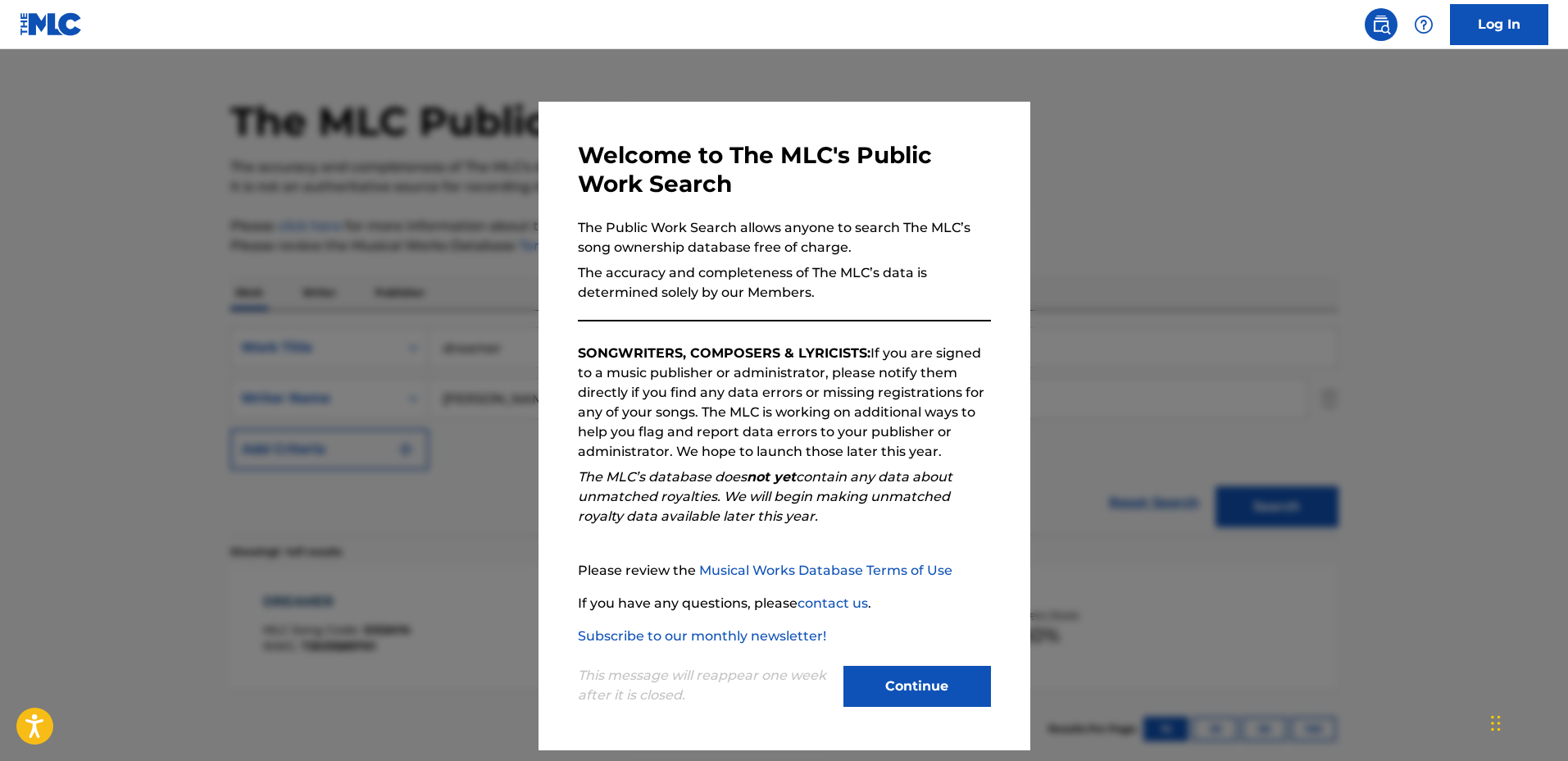
click at [407, 316] on div at bounding box center [784, 429] width 1568 height 761
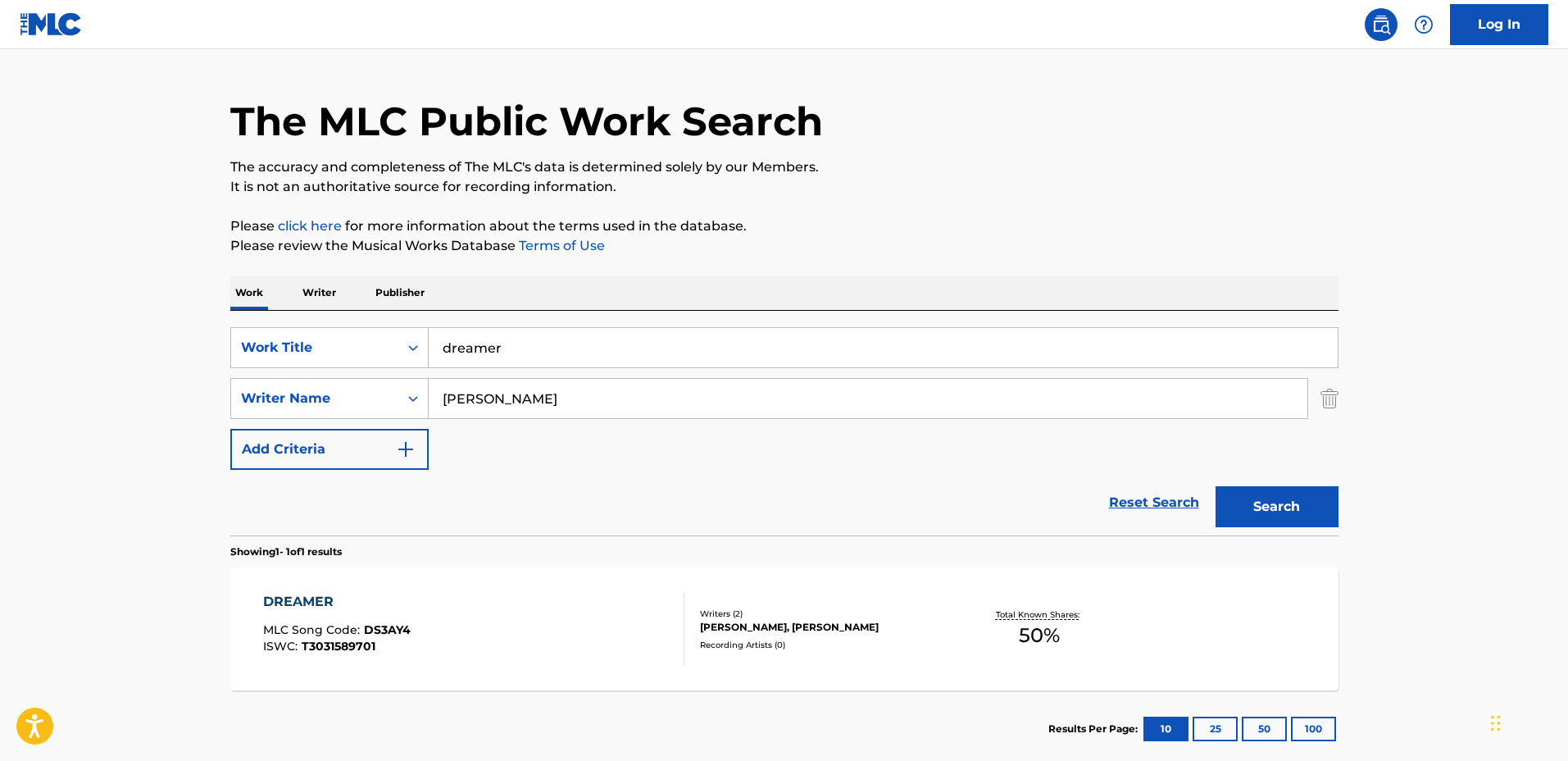
click at [631, 391] on input "[PERSON_NAME]" at bounding box center [867, 399] width 879 height 39
drag, startPoint x: 644, startPoint y: 391, endPoint x: 395, endPoint y: 380, distance: 249.2
click at [395, 380] on div "SearchWithCriteriaf1d73580-f921-4ddd-bbc3-8ec9033b43ff Writer Name [PERSON_NAME]" at bounding box center [784, 399] width 1108 height 41
click at [554, 346] on input "dreamer" at bounding box center [883, 348] width 909 height 39
type input "d"
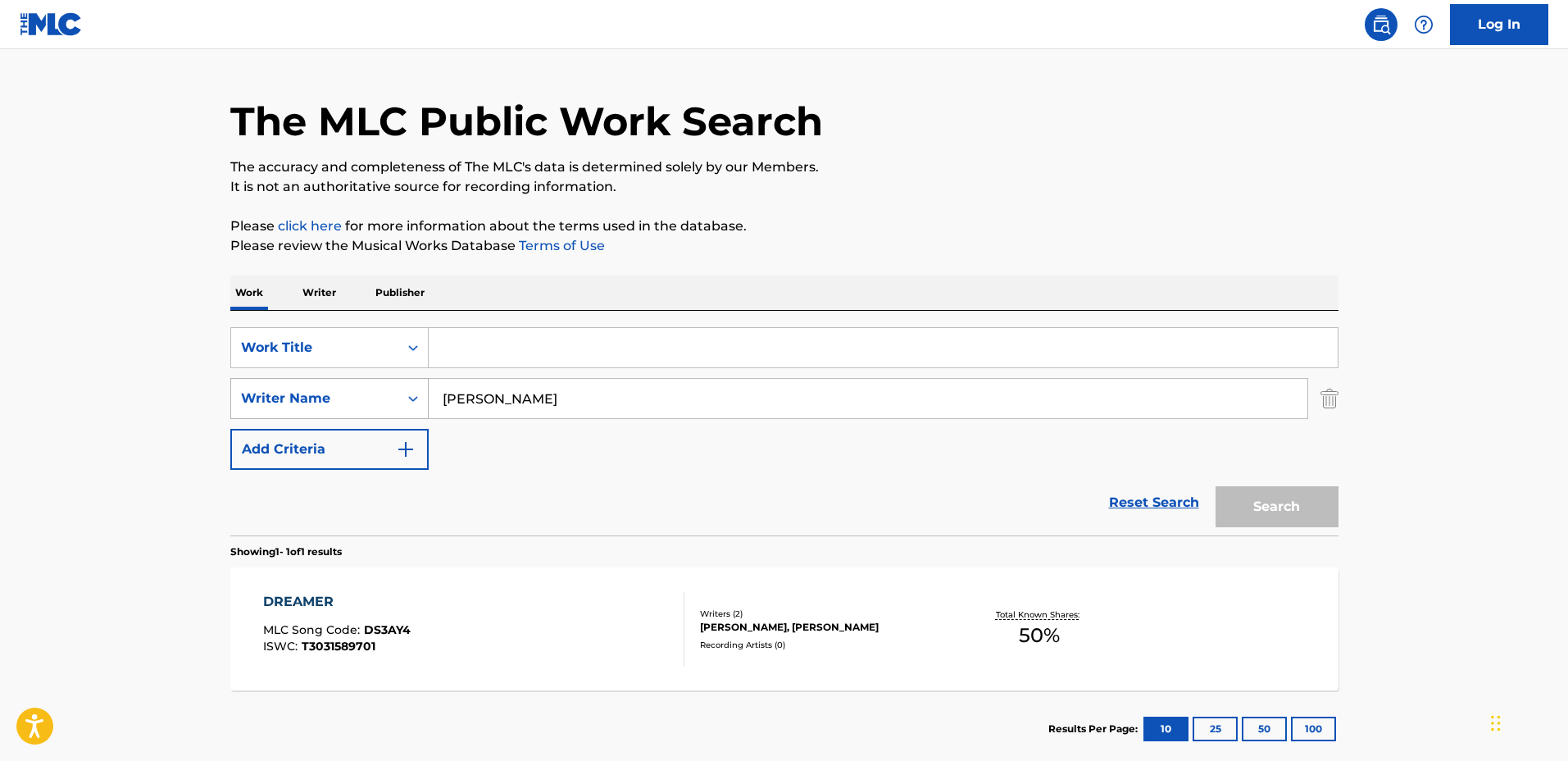
drag, startPoint x: 590, startPoint y: 386, endPoint x: 409, endPoint y: 390, distance: 181.0
click at [406, 392] on div "SearchWithCriteriaf1d73580-f921-4ddd-bbc3-8ec9033b43ff Writer Name [PERSON_NAME]" at bounding box center [784, 399] width 1108 height 41
click at [499, 356] on input "Search Form" at bounding box center [883, 348] width 909 height 39
type input "sundown"
click at [487, 410] on input "Search Form" at bounding box center [867, 399] width 879 height 39
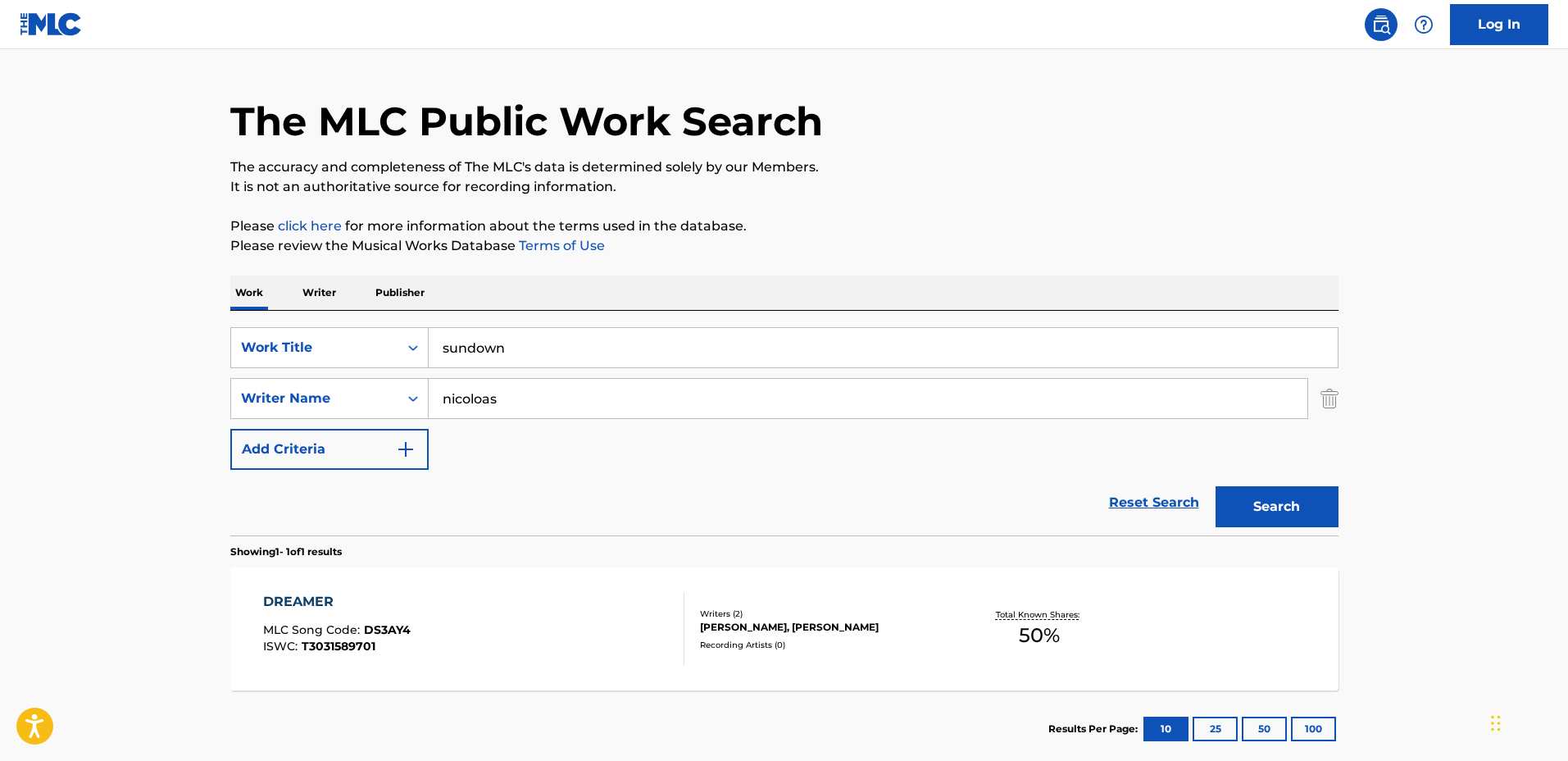
click at [1216, 486] on button "Search" at bounding box center [1278, 507] width 123 height 41
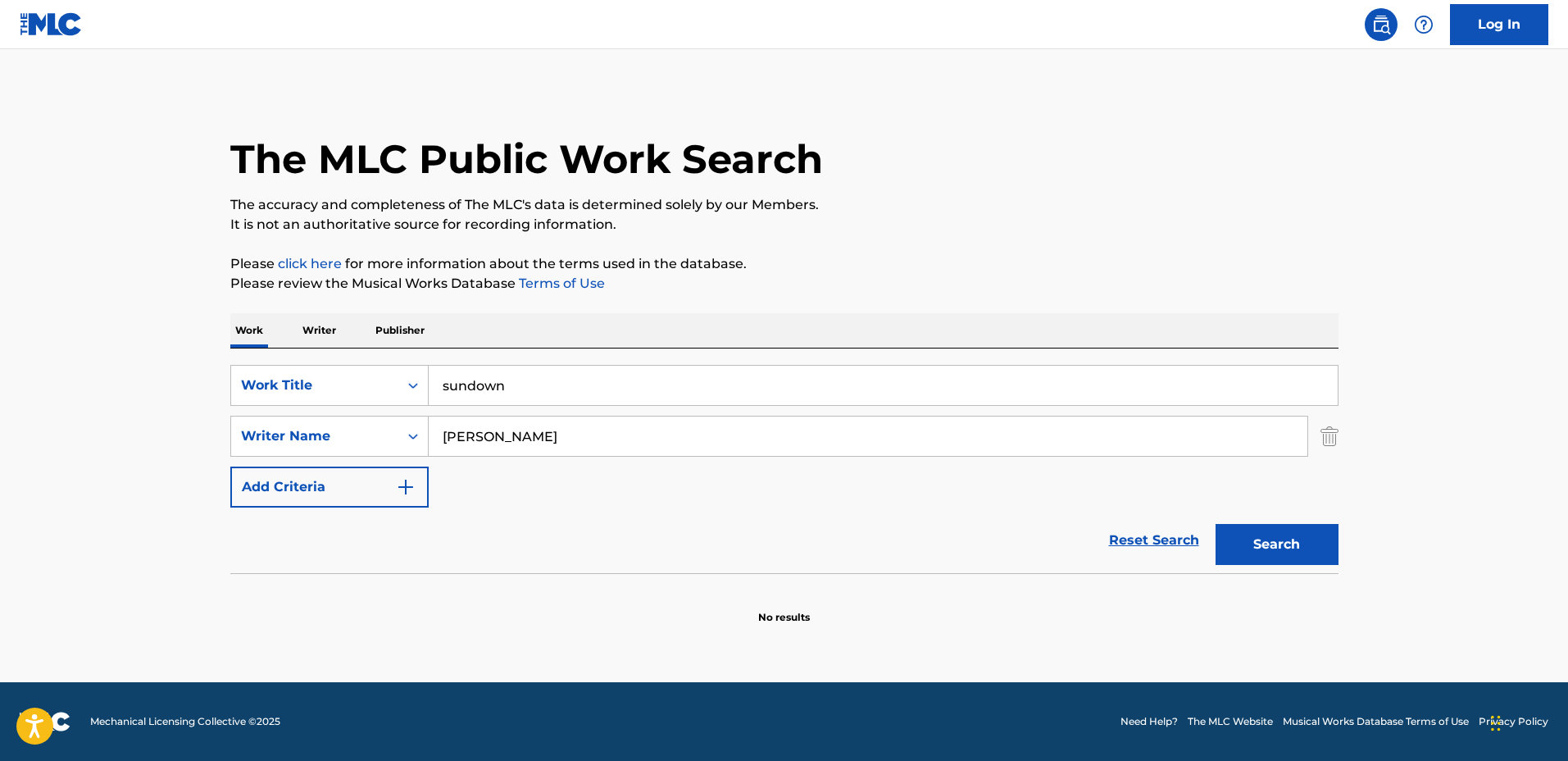
type input "[PERSON_NAME]"
click at [1216, 524] on button "Search" at bounding box center [1278, 545] width 123 height 41
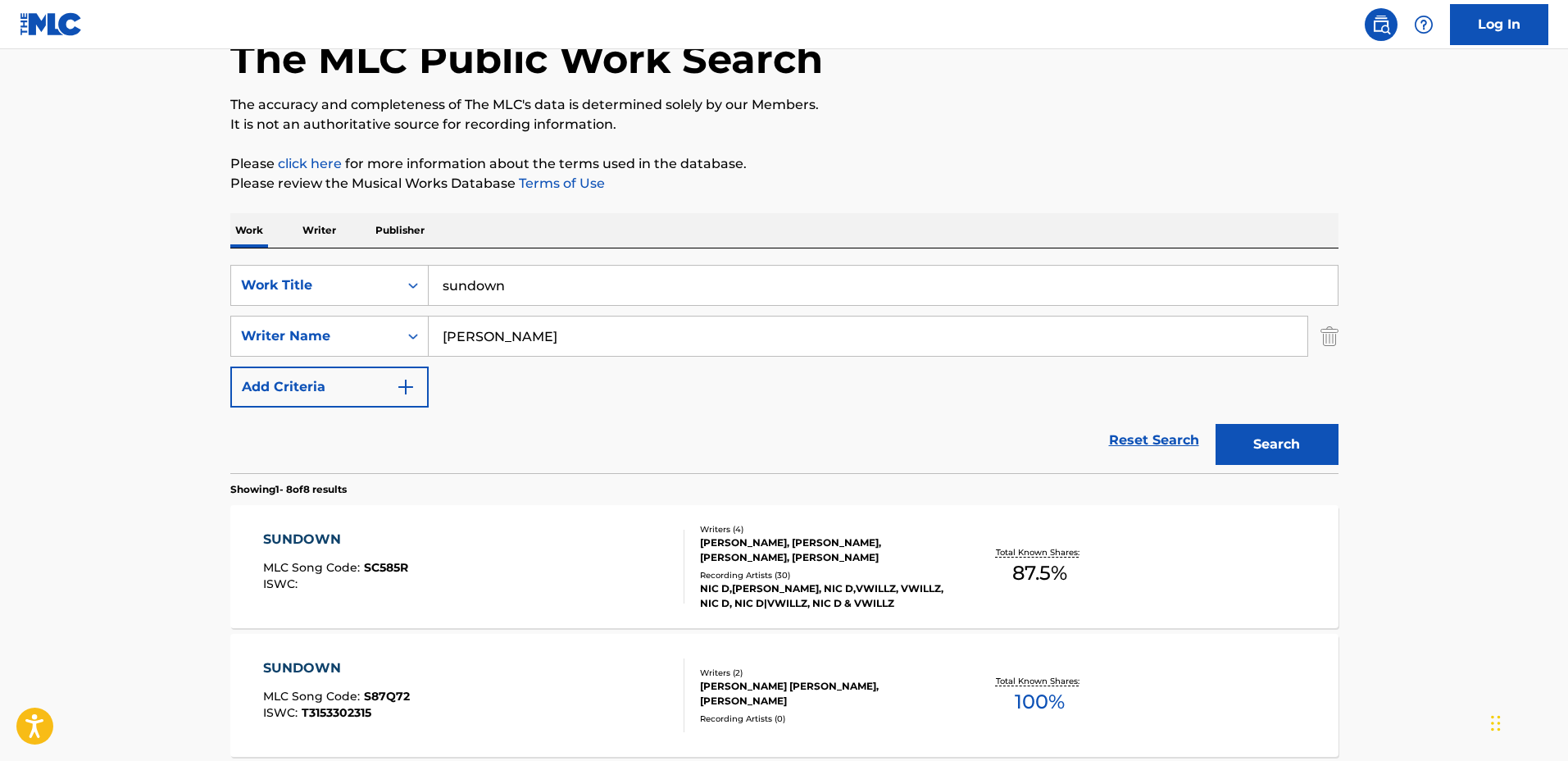
scroll to position [103, 0]
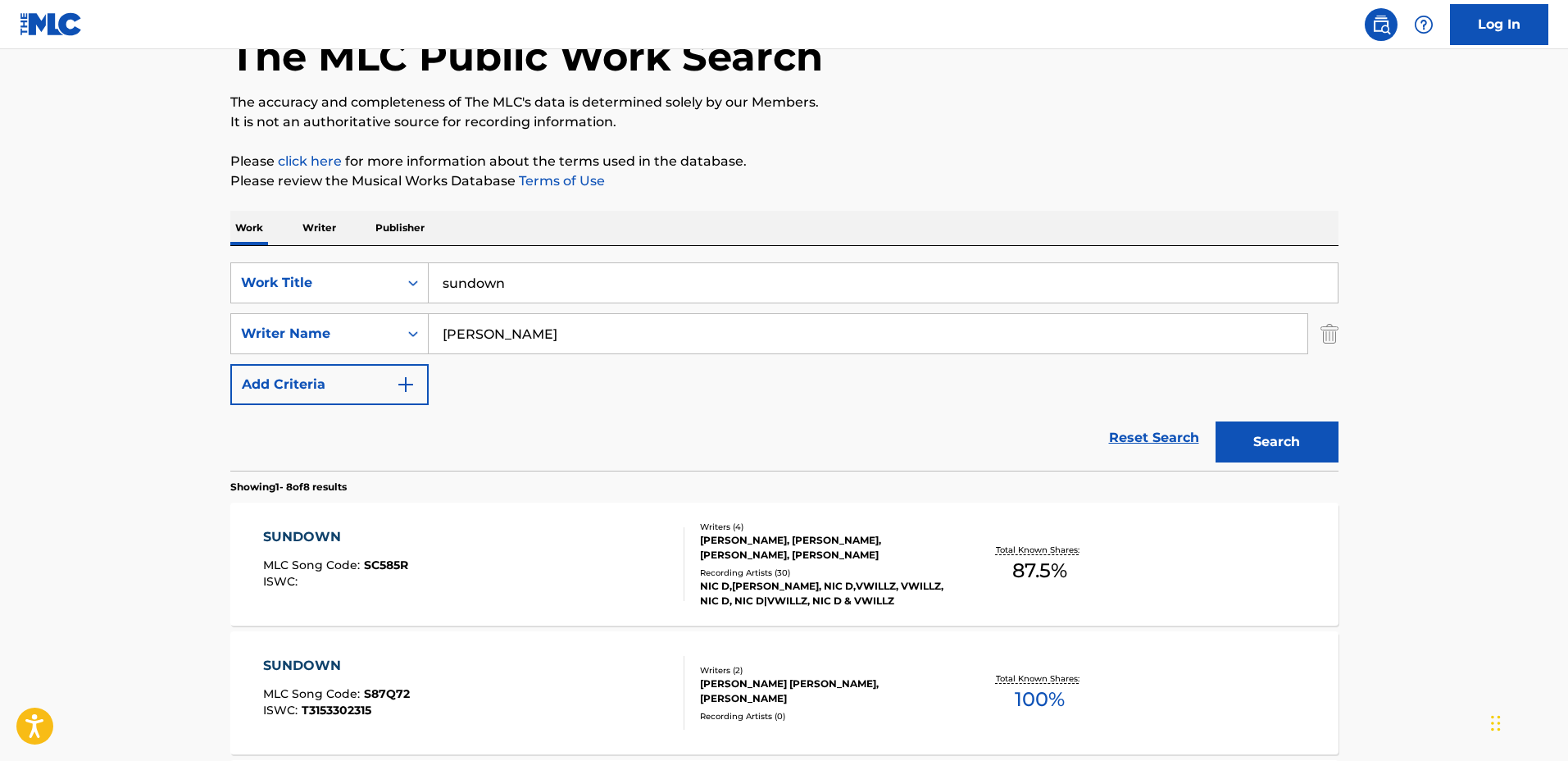
click at [939, 515] on div "SUNDOWN MLC Song Code : SC585R ISWC : Writers ( 4 ) [PERSON_NAME], [PERSON_NAME…" at bounding box center [784, 564] width 1108 height 123
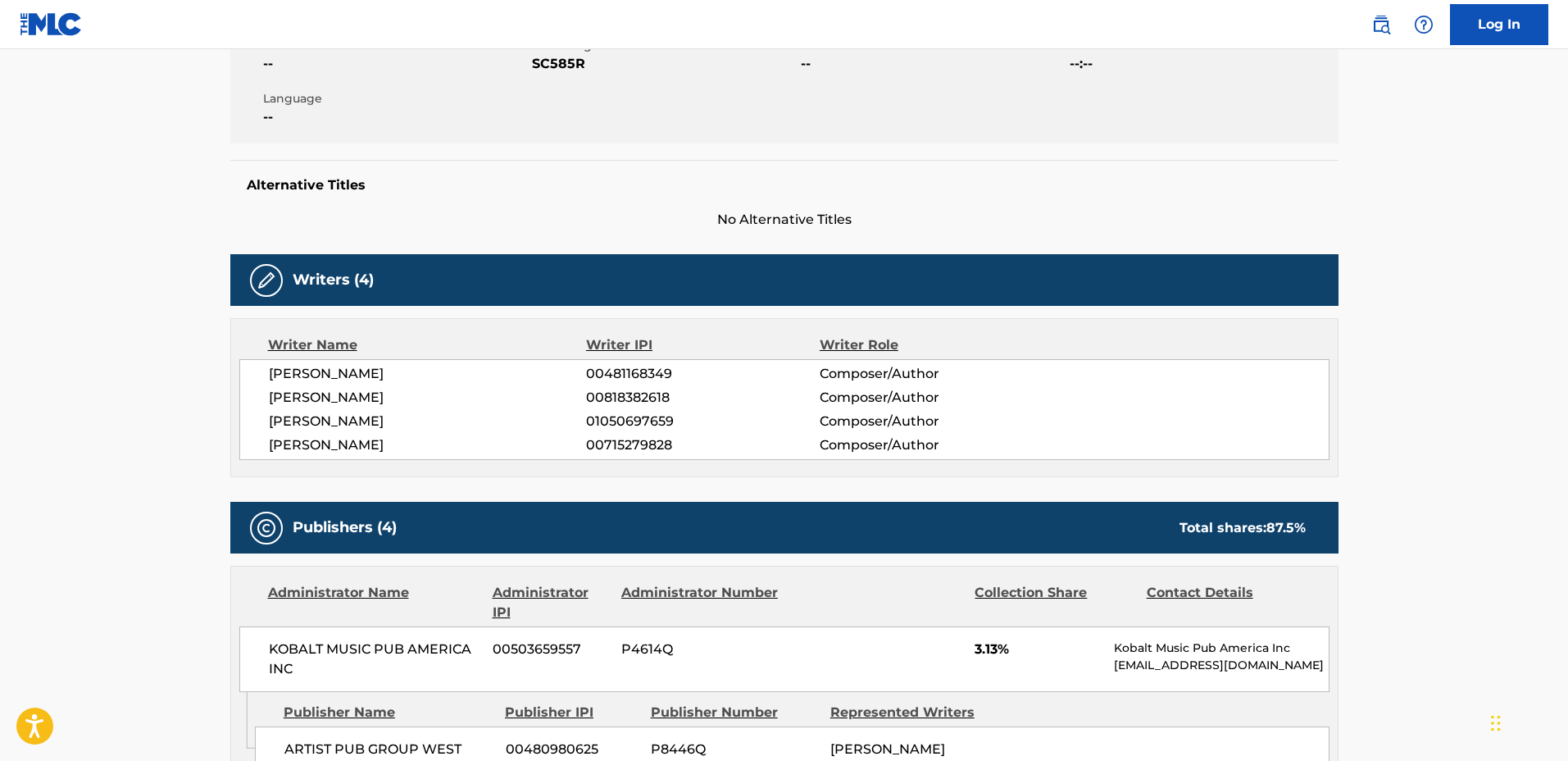
scroll to position [103, 0]
